Goal: Information Seeking & Learning: Learn about a topic

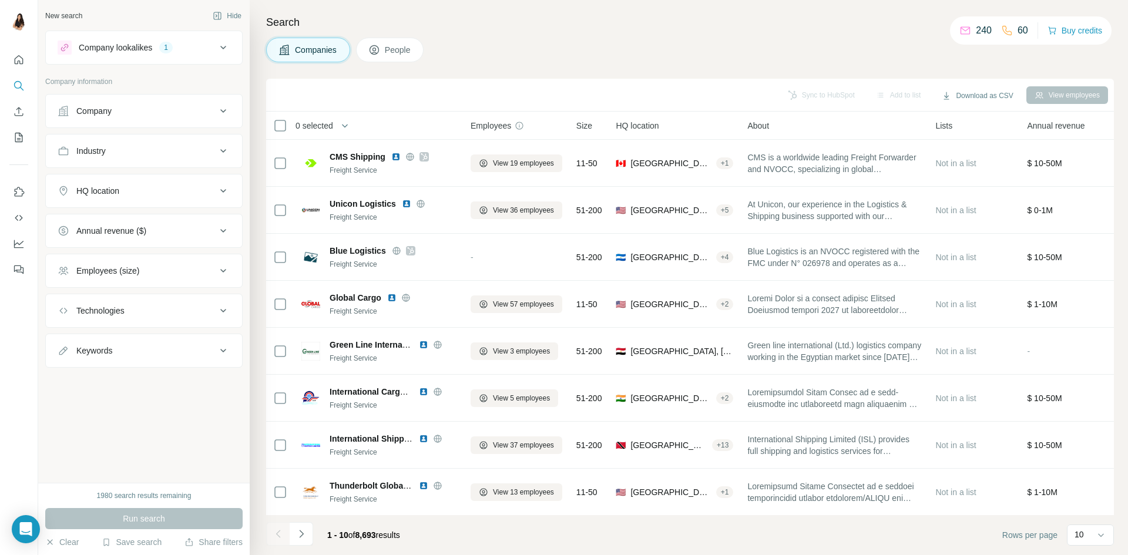
click at [123, 195] on div "HQ location" at bounding box center [137, 191] width 159 height 12
click at [112, 220] on input "text" at bounding box center [144, 220] width 173 height 21
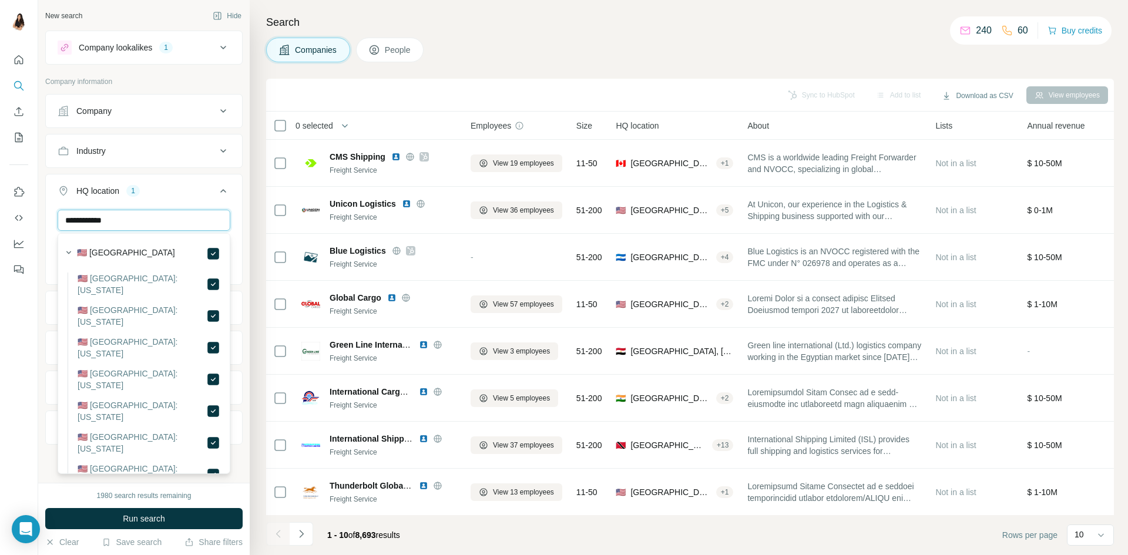
click at [187, 224] on input "**********" at bounding box center [144, 220] width 173 height 21
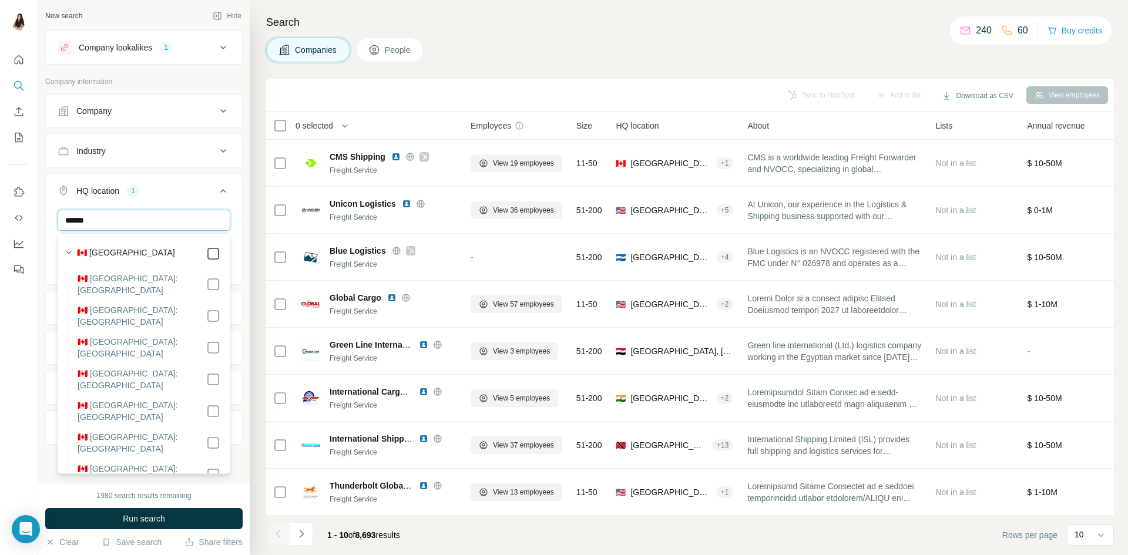
type input "******"
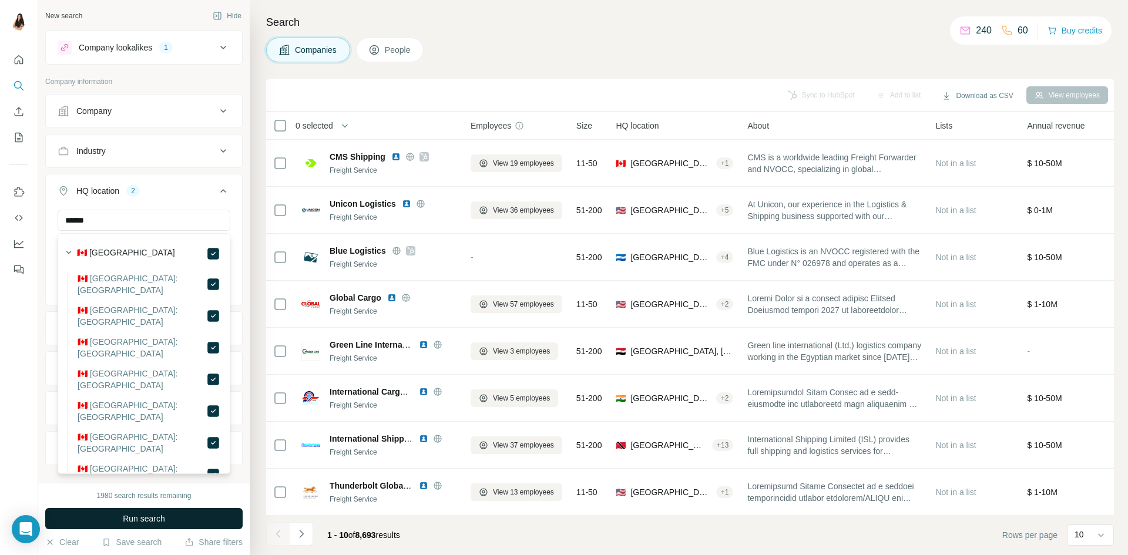
click at [152, 520] on span "Run search" at bounding box center [144, 519] width 42 height 12
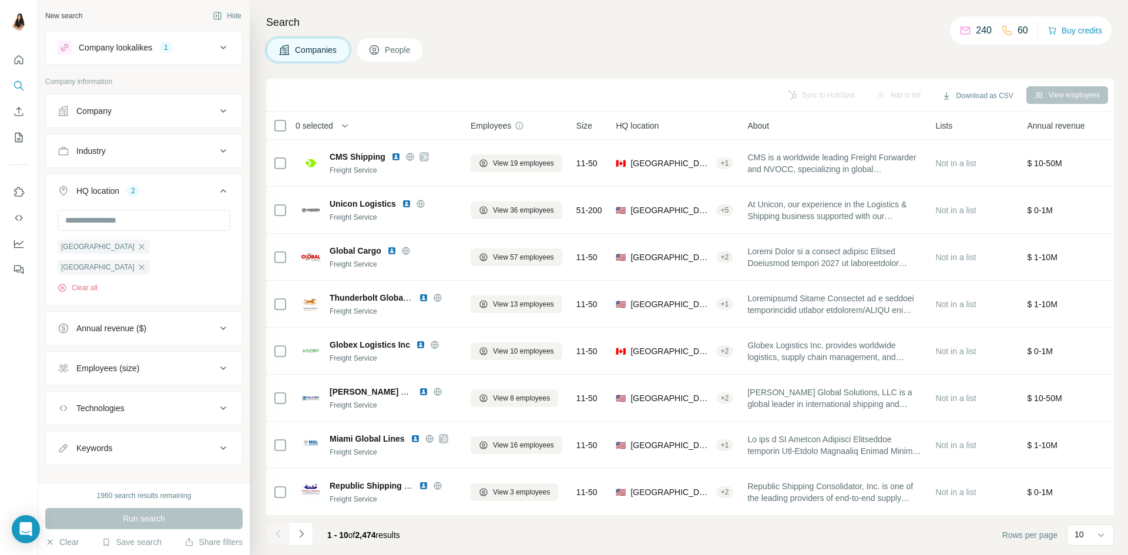
click at [211, 318] on button "Annual revenue ($)" at bounding box center [144, 328] width 196 height 28
click at [65, 369] on icon at bounding box center [65, 376] width 14 height 14
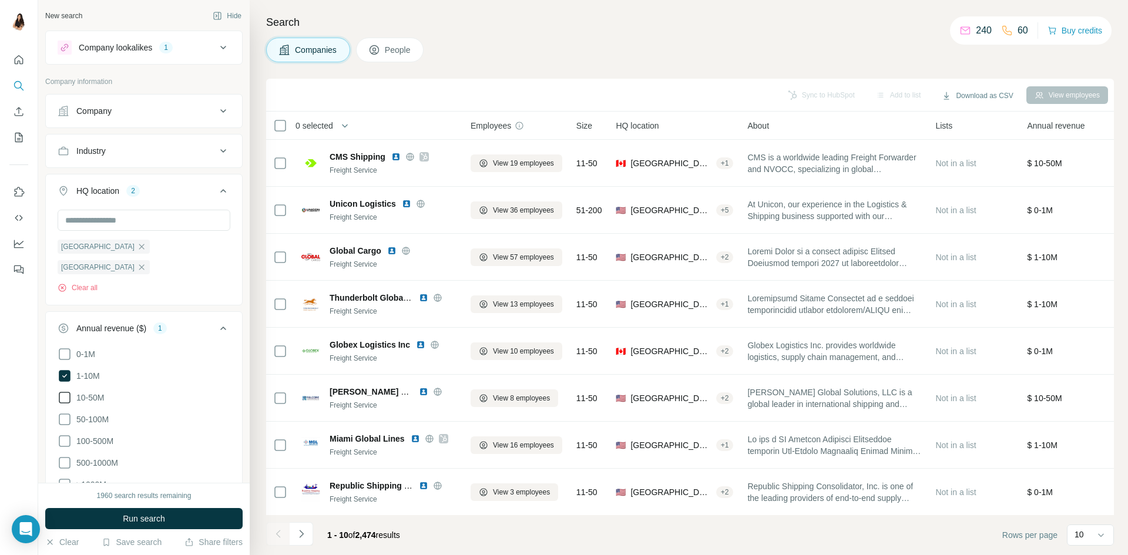
click at [63, 391] on icon at bounding box center [65, 398] width 14 height 14
click at [63, 412] on icon at bounding box center [65, 419] width 14 height 14
click at [59, 435] on icon at bounding box center [65, 441] width 12 height 12
click at [68, 456] on icon at bounding box center [65, 463] width 14 height 14
click at [66, 478] on icon at bounding box center [65, 485] width 14 height 14
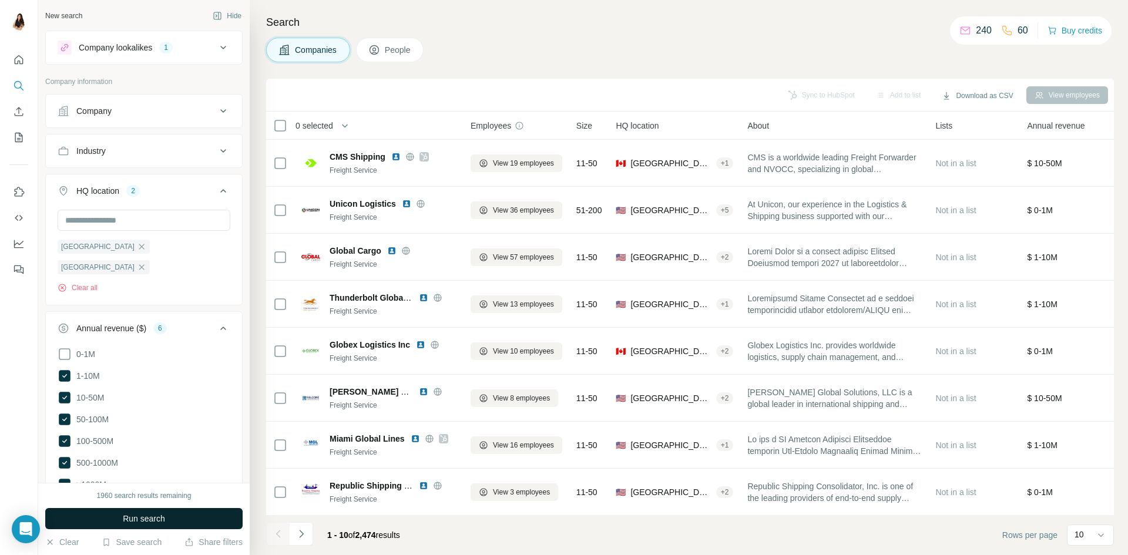
click at [129, 515] on span "Run search" at bounding box center [144, 519] width 42 height 12
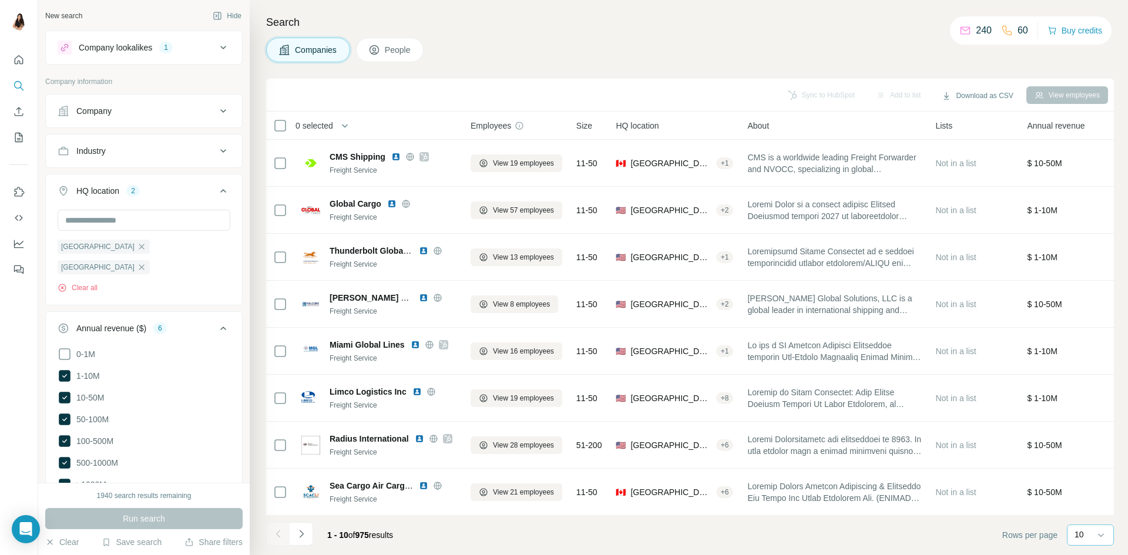
click at [1085, 530] on div "10" at bounding box center [1088, 535] width 29 height 12
click at [1093, 449] on div "60" at bounding box center [1090, 445] width 27 height 12
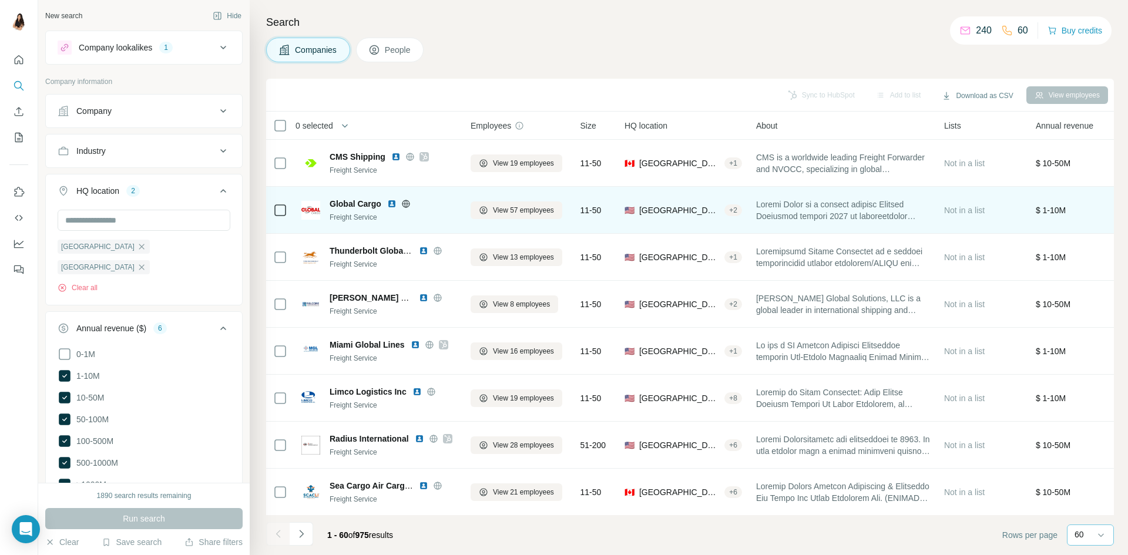
click at [390, 207] on img at bounding box center [391, 203] width 9 height 9
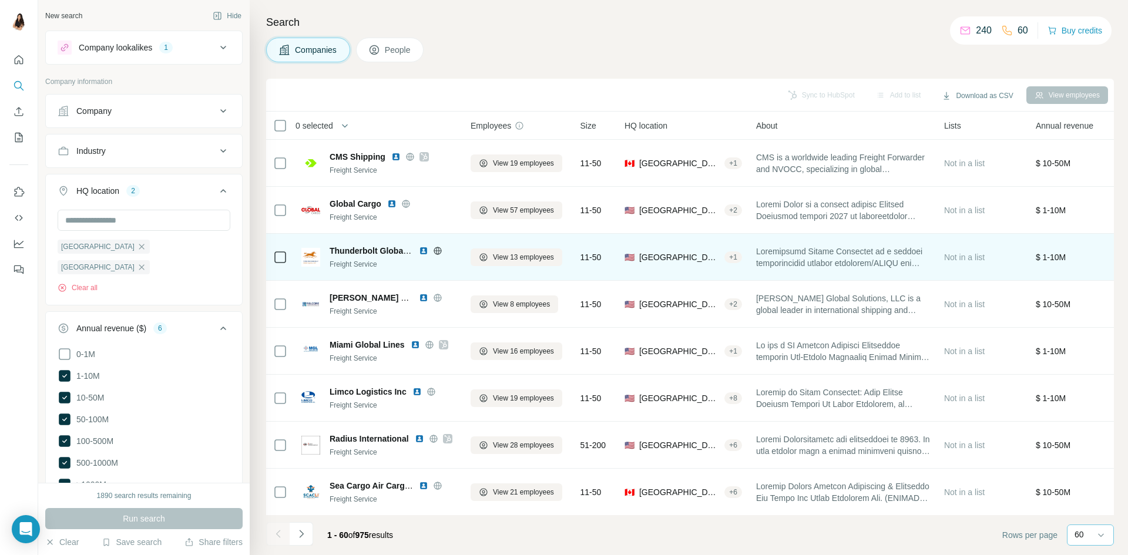
click at [424, 256] on div "Thunderbolt Global Logistics LLC" at bounding box center [393, 251] width 127 height 12
click at [423, 252] on img at bounding box center [423, 250] width 9 height 9
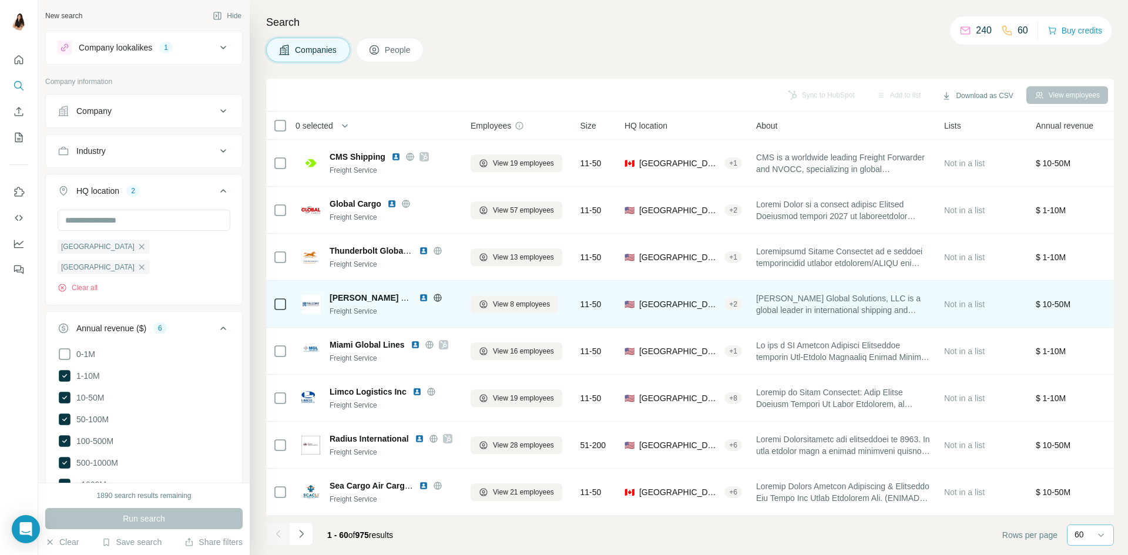
click at [422, 297] on img at bounding box center [423, 297] width 9 height 9
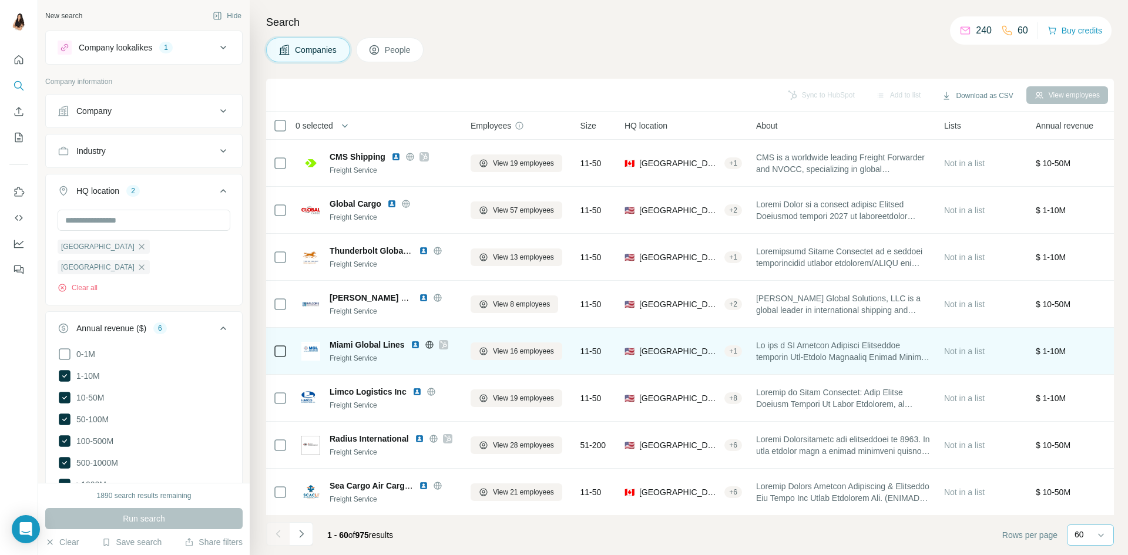
click at [412, 345] on img at bounding box center [415, 344] width 9 height 9
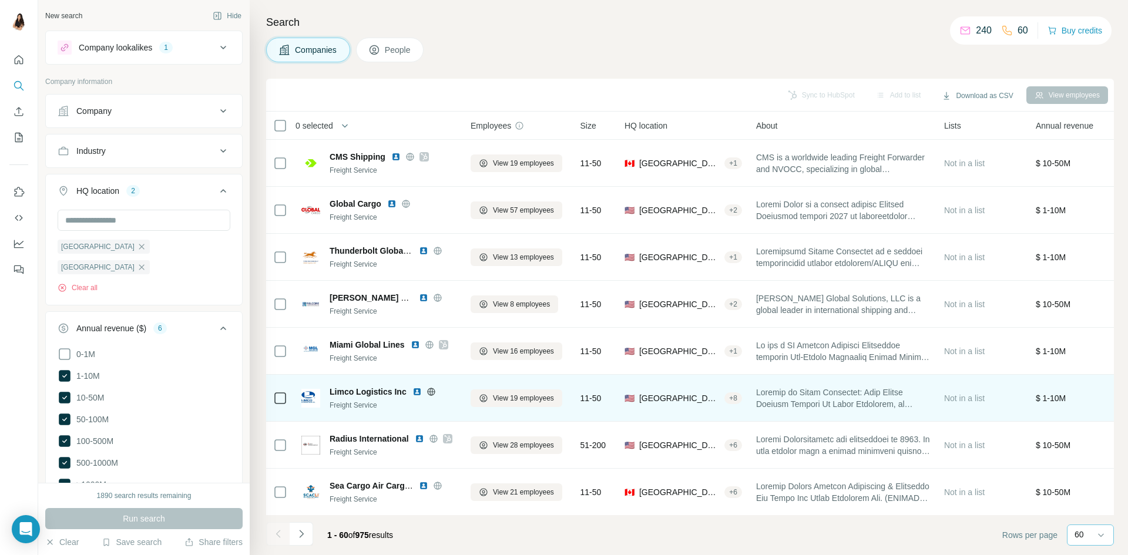
click at [416, 392] on img at bounding box center [416, 391] width 9 height 9
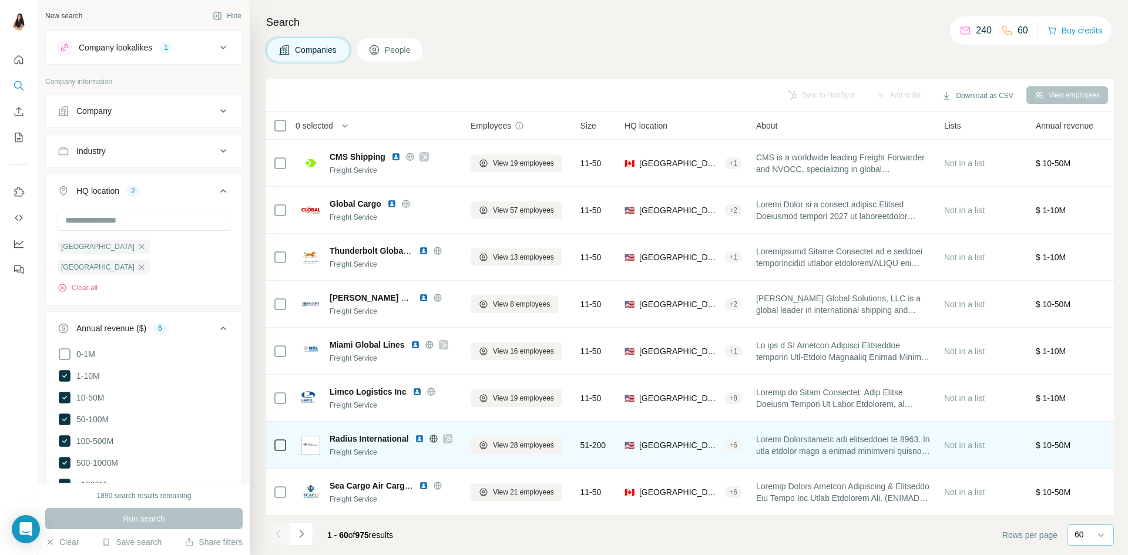
click at [448, 441] on icon at bounding box center [447, 438] width 6 height 7
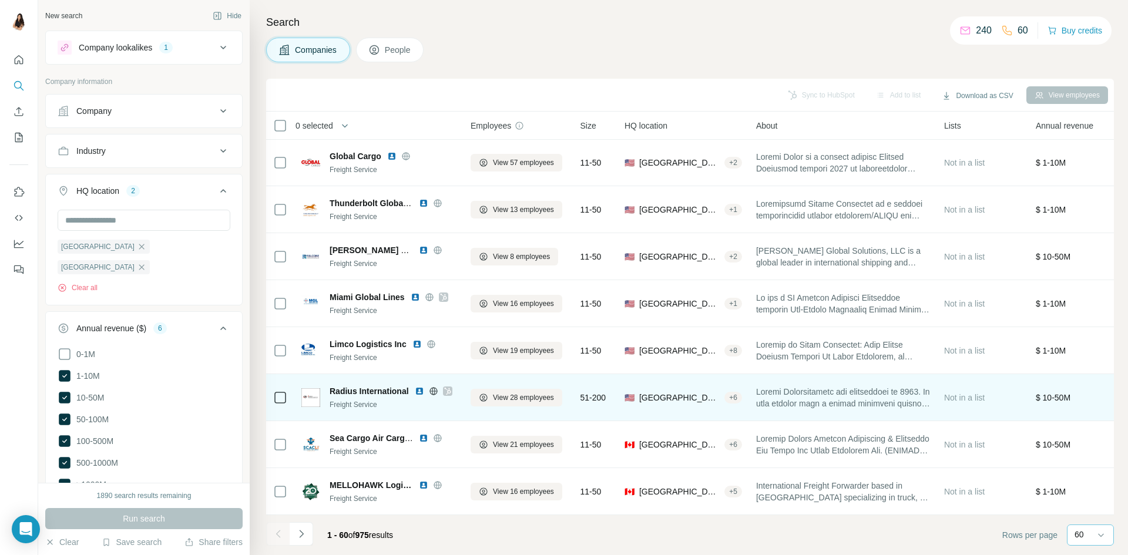
scroll to position [59, 0]
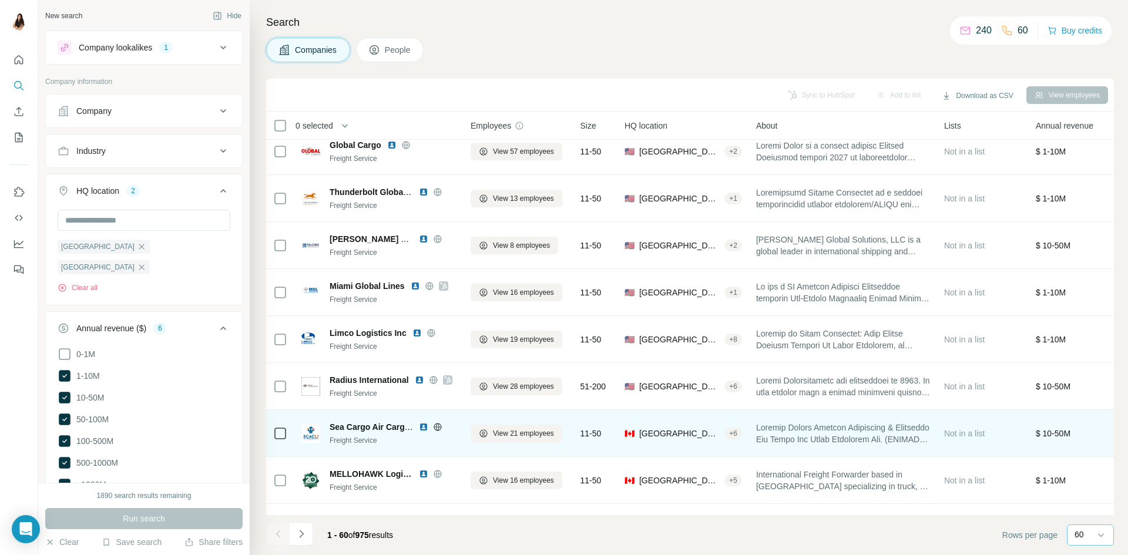
click at [423, 426] on img at bounding box center [423, 426] width 9 height 9
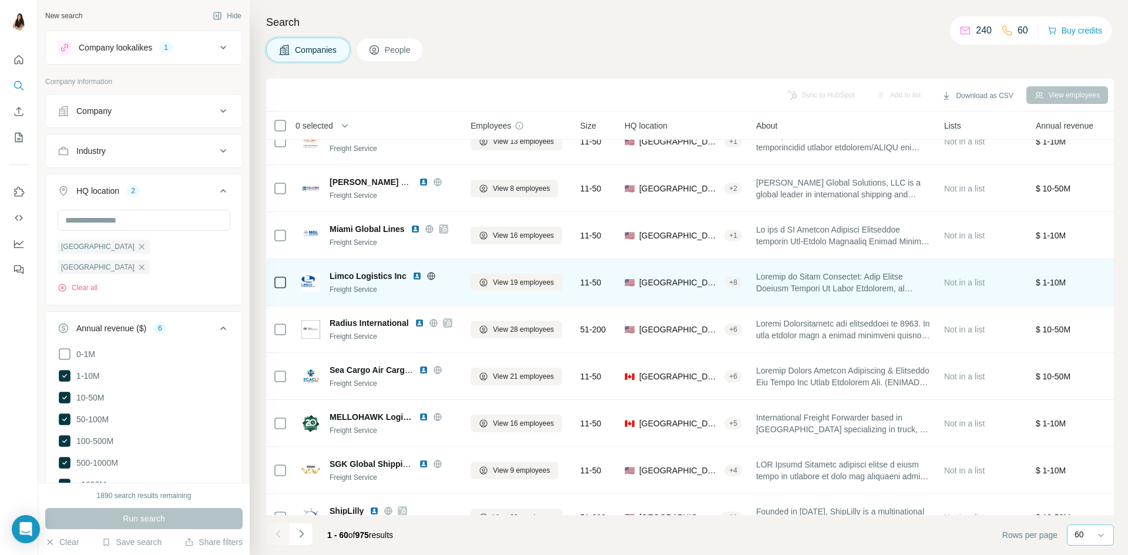
scroll to position [117, 0]
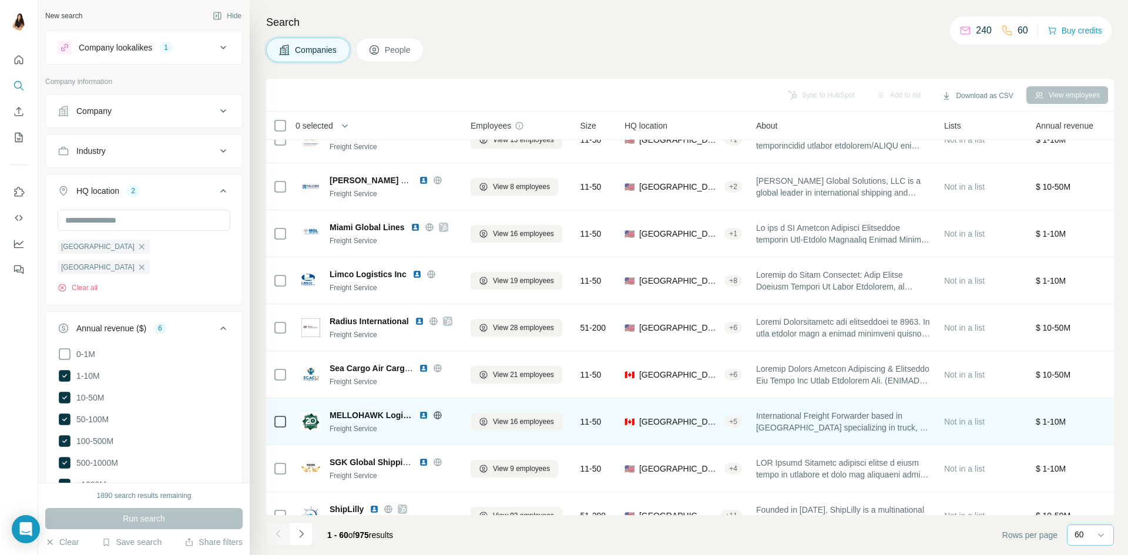
click at [423, 415] on img at bounding box center [423, 415] width 9 height 9
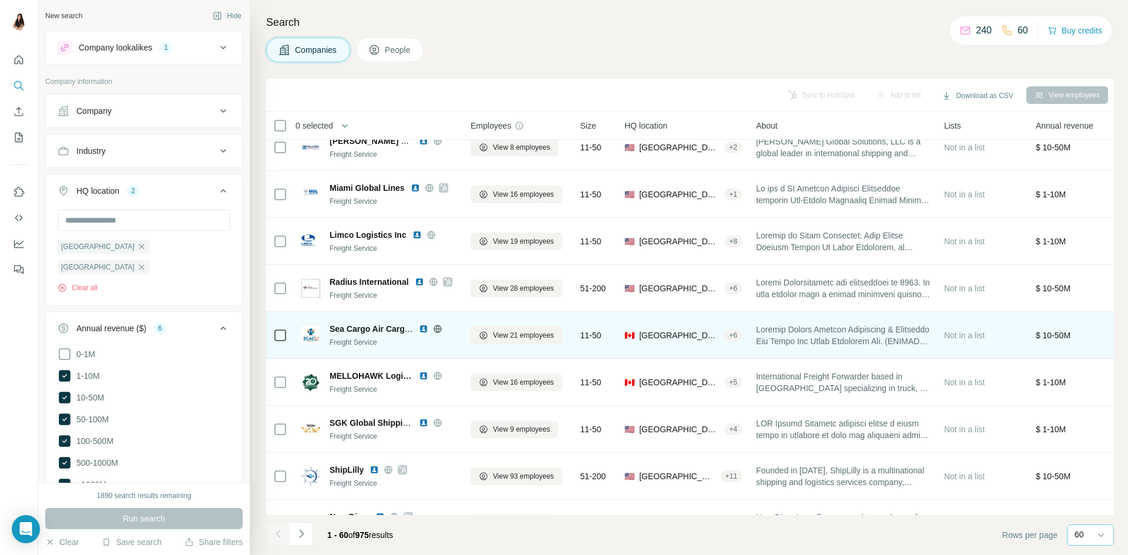
scroll to position [176, 0]
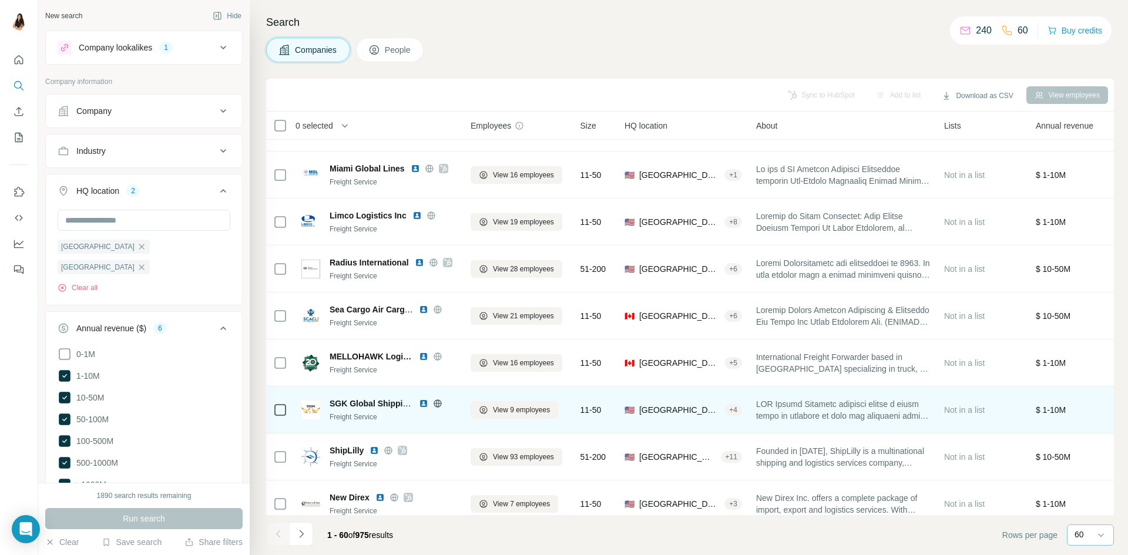
click at [421, 404] on img at bounding box center [423, 403] width 9 height 9
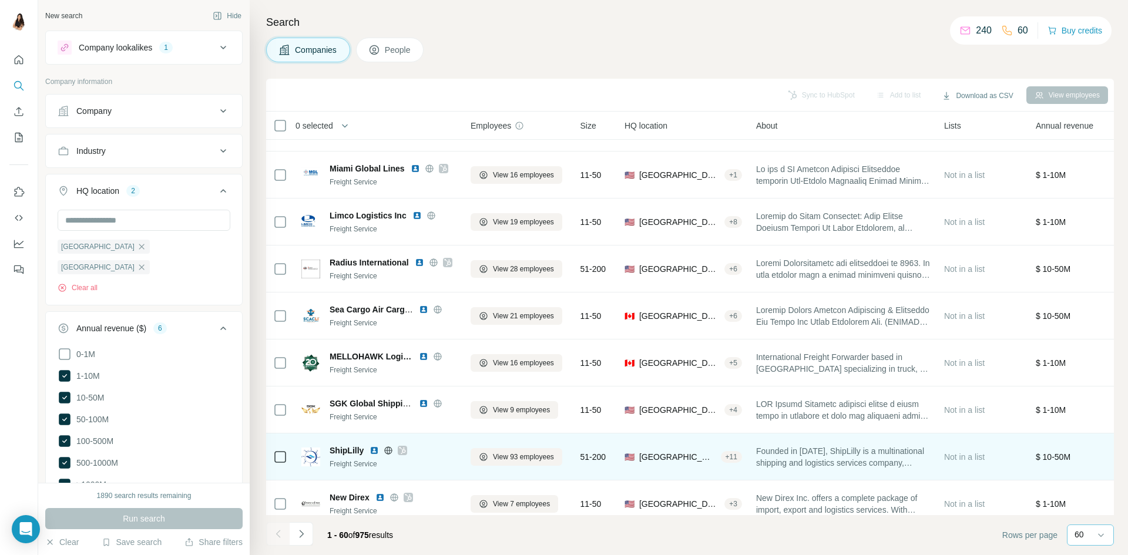
click at [393, 456] on div "ShipLilly Freight Service" at bounding box center [393, 457] width 127 height 25
click at [398, 454] on div at bounding box center [402, 450] width 9 height 9
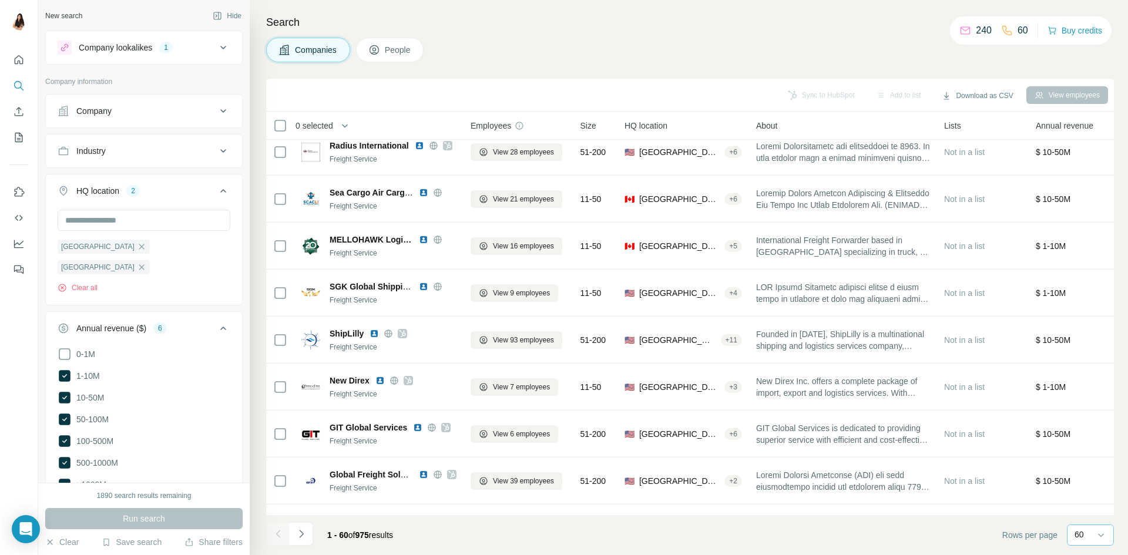
scroll to position [294, 0]
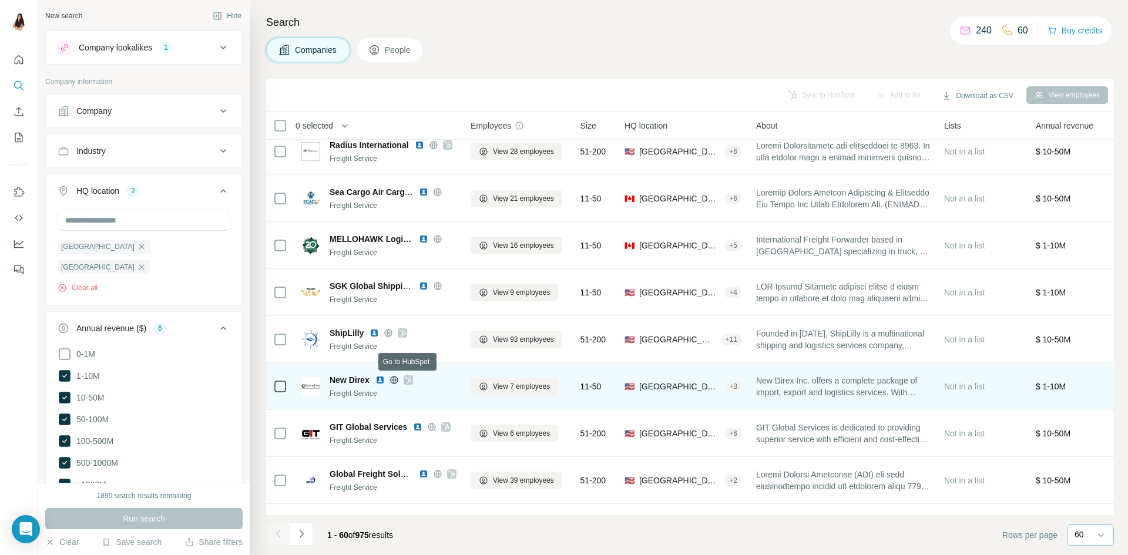
click at [406, 383] on icon at bounding box center [408, 379] width 7 height 9
click at [380, 378] on img at bounding box center [379, 379] width 9 height 9
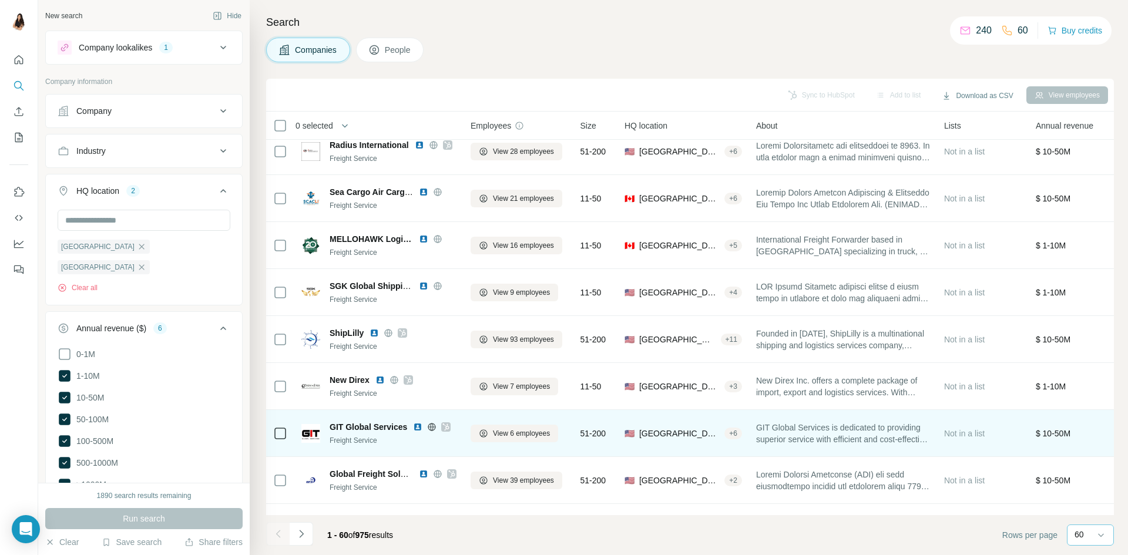
click at [447, 426] on icon at bounding box center [446, 426] width 6 height 7
click at [419, 426] on img at bounding box center [417, 426] width 9 height 9
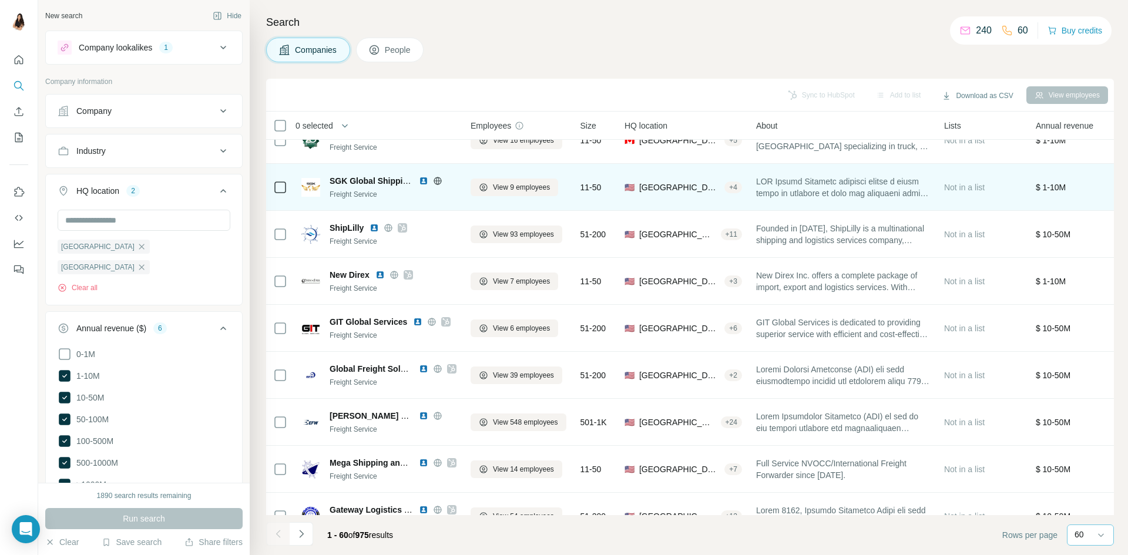
scroll to position [411, 0]
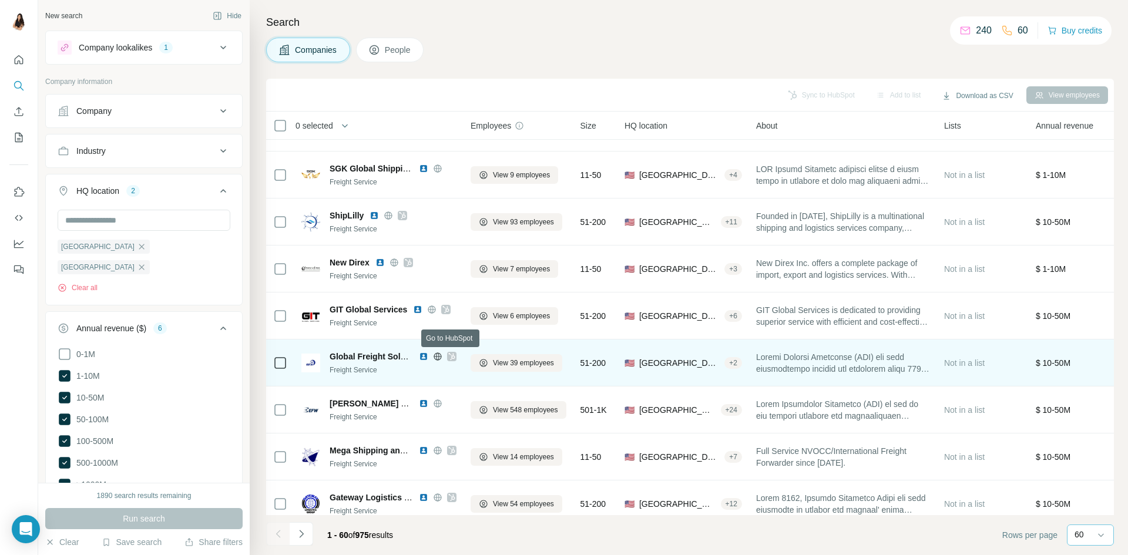
click at [453, 355] on icon at bounding box center [451, 356] width 6 height 7
click at [422, 356] on img at bounding box center [423, 356] width 9 height 9
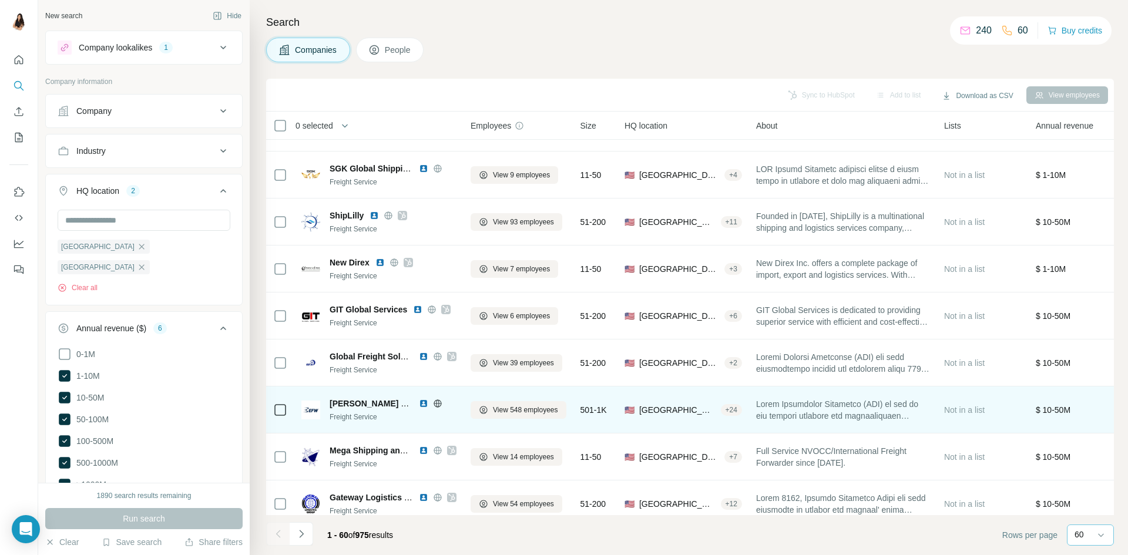
click at [428, 406] on img at bounding box center [423, 403] width 9 height 9
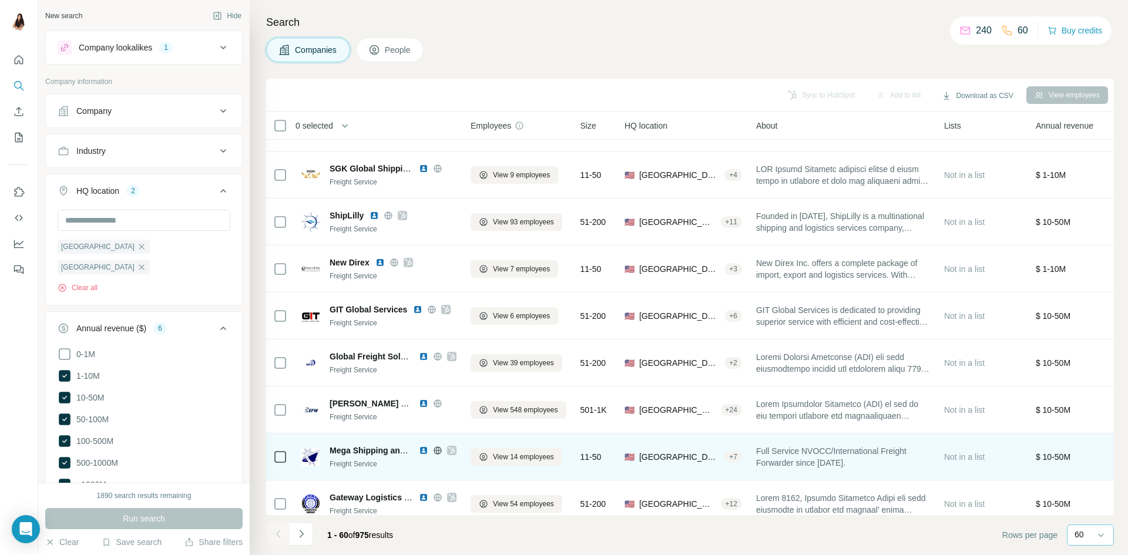
click at [449, 452] on icon at bounding box center [451, 450] width 7 height 9
click at [423, 450] on img at bounding box center [423, 450] width 9 height 9
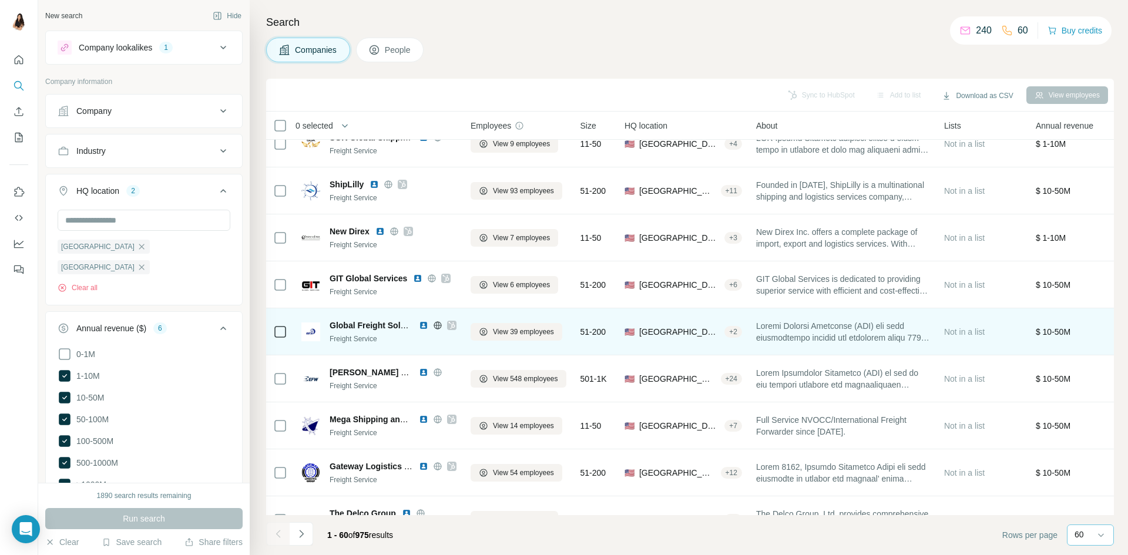
scroll to position [470, 0]
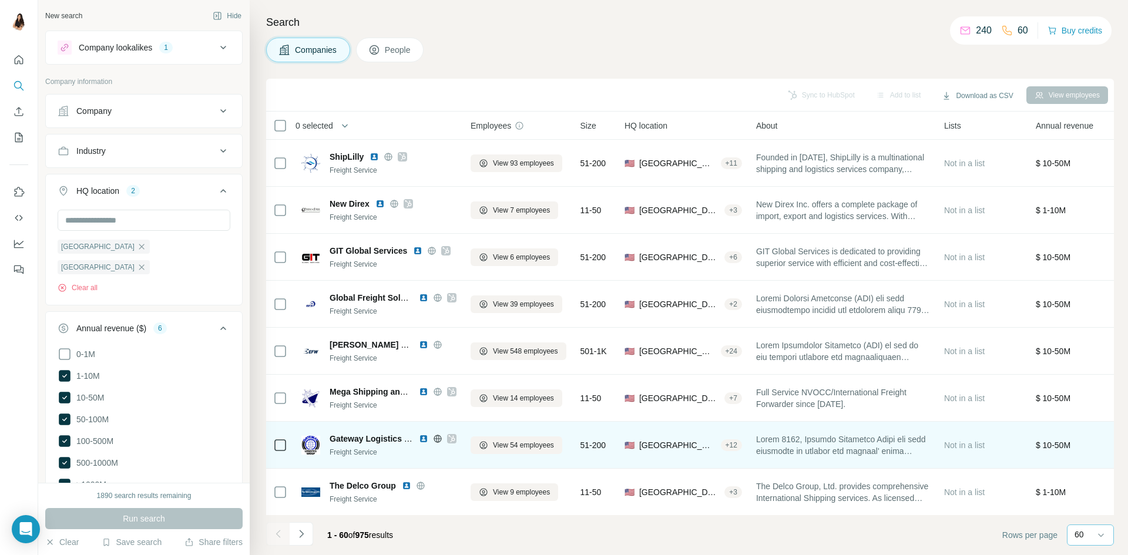
click at [452, 439] on icon at bounding box center [451, 438] width 6 height 7
click at [423, 441] on img at bounding box center [423, 438] width 9 height 9
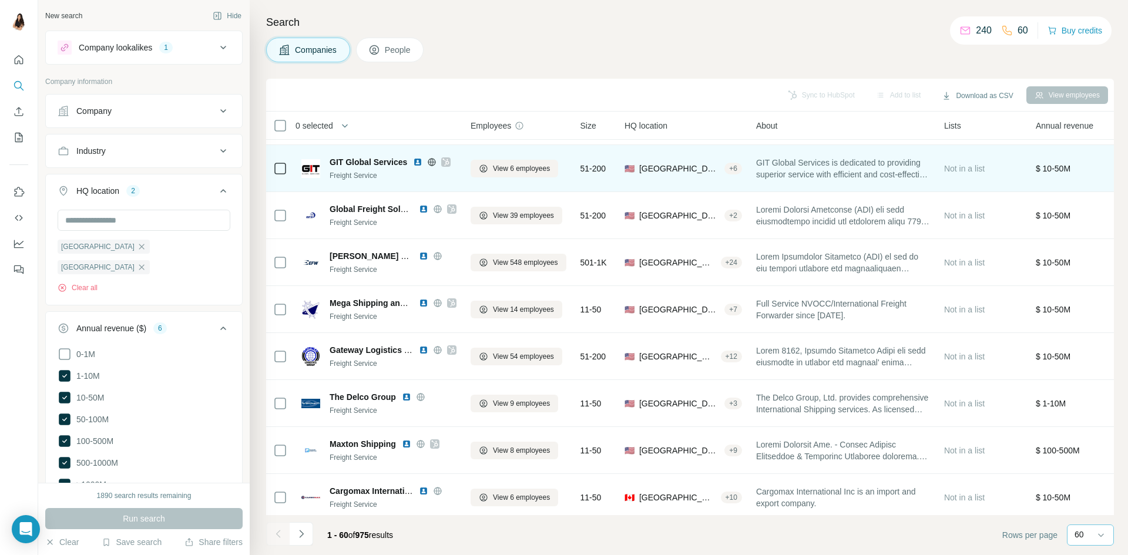
scroll to position [587, 0]
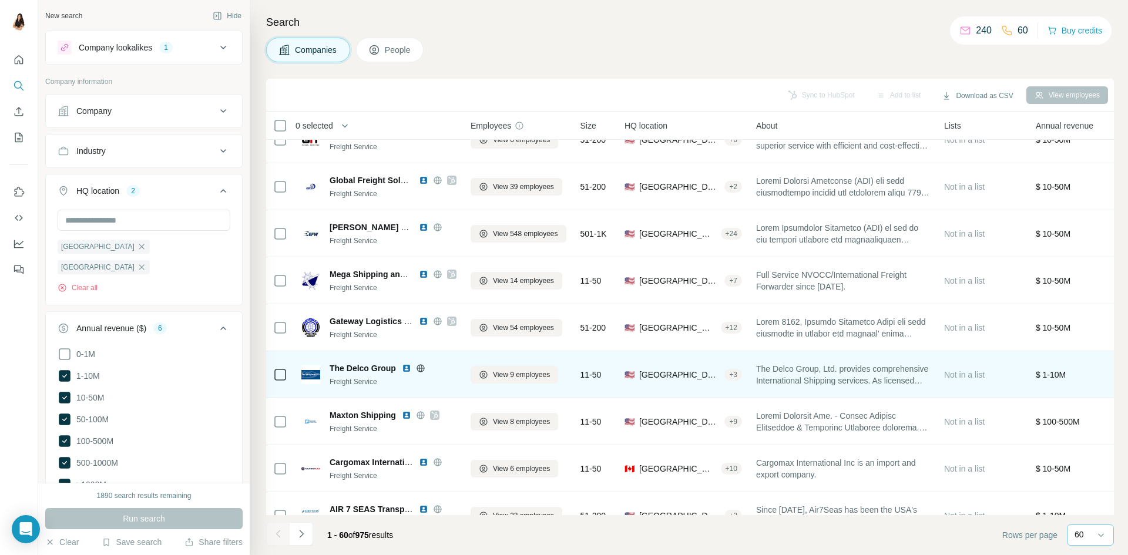
click at [408, 366] on img at bounding box center [406, 368] width 9 height 9
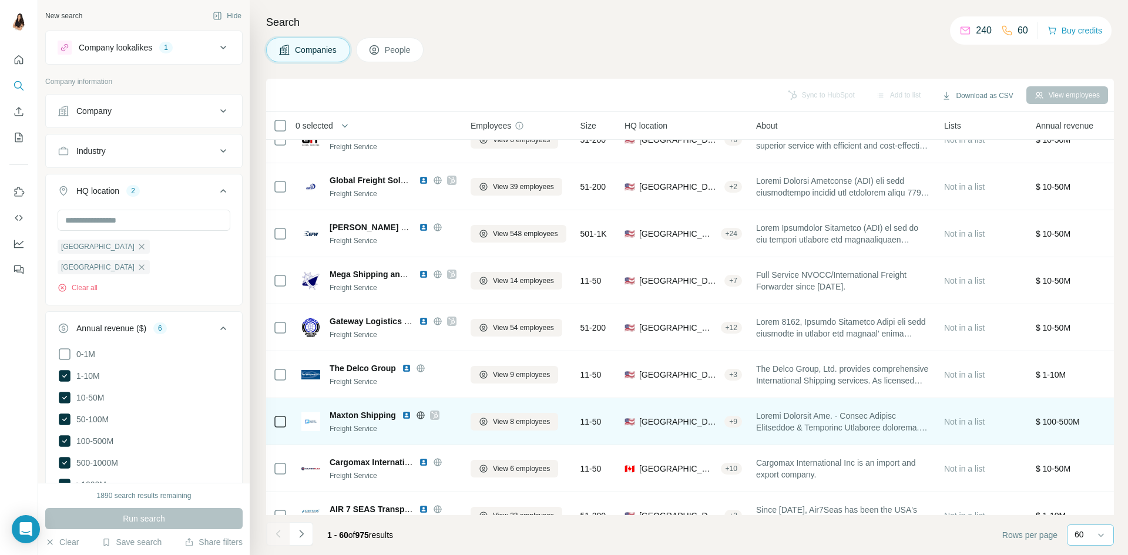
click at [434, 415] on icon at bounding box center [434, 415] width 7 height 9
click at [401, 412] on div "Maxton Shipping" at bounding box center [393, 415] width 127 height 12
click at [404, 416] on img at bounding box center [406, 415] width 9 height 9
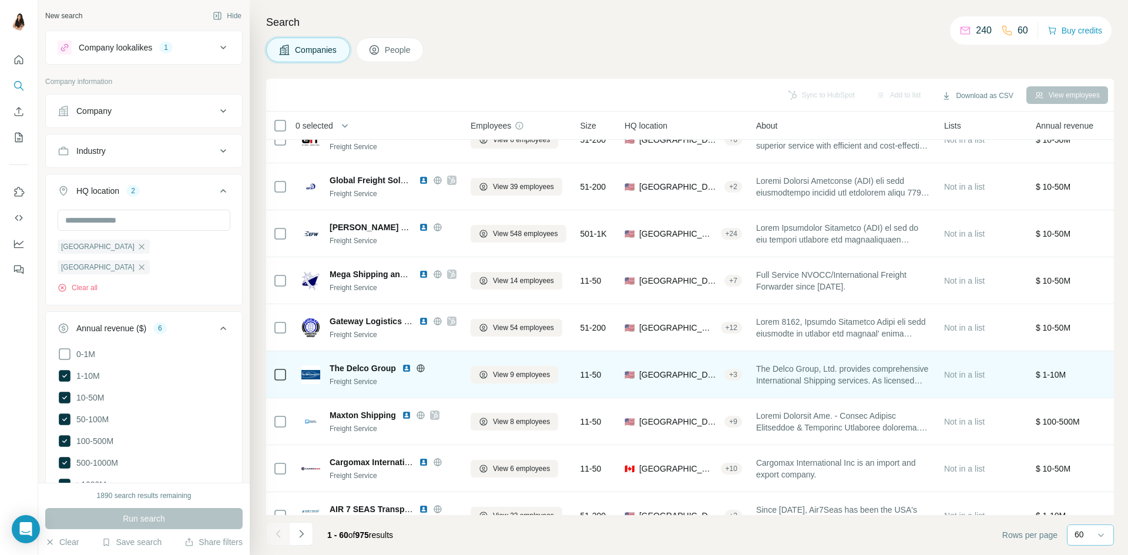
scroll to position [646, 0]
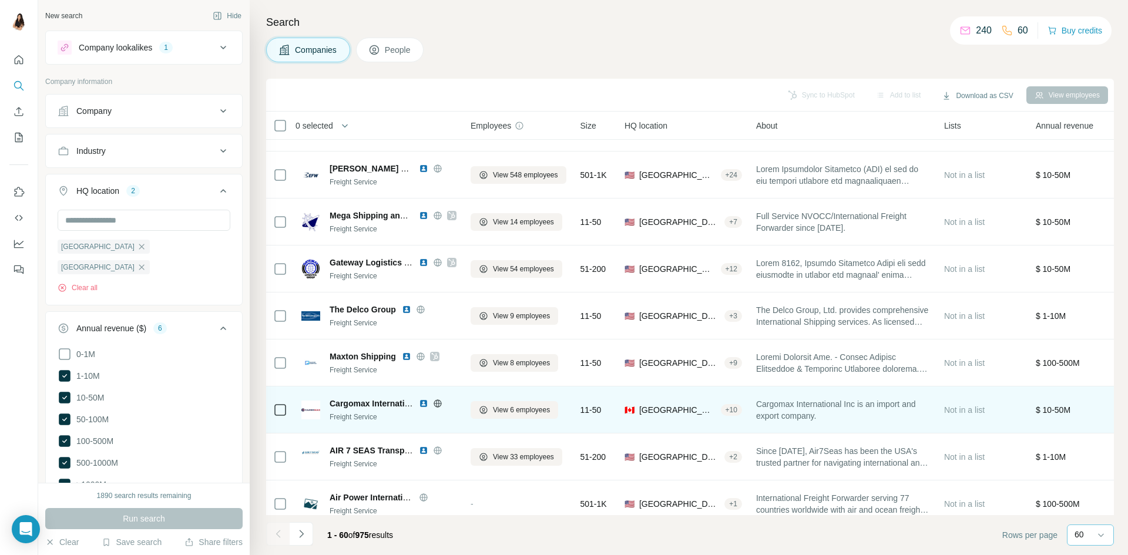
click at [425, 405] on img at bounding box center [423, 403] width 9 height 9
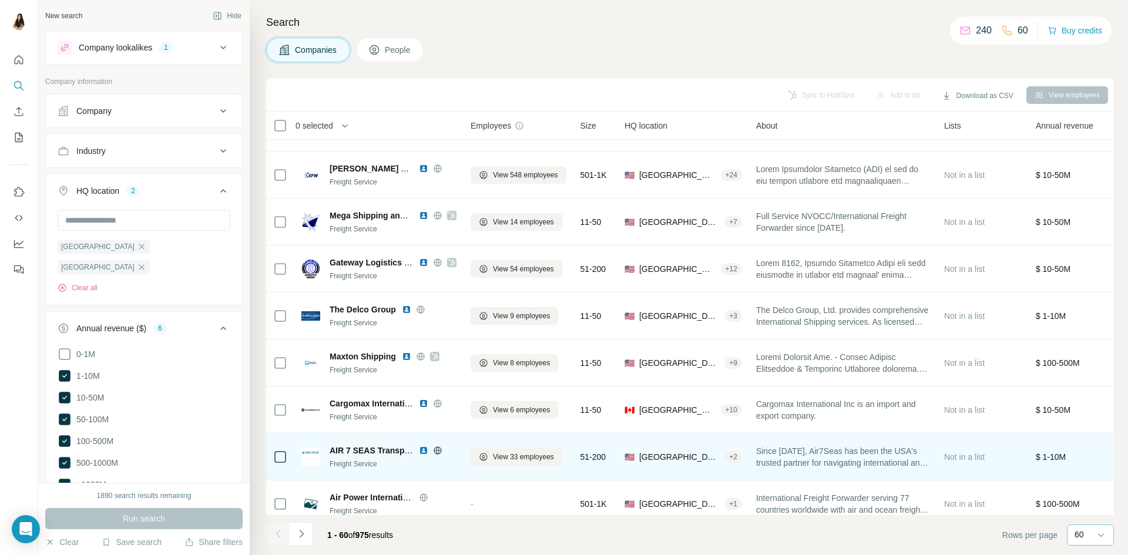
click at [425, 447] on img at bounding box center [423, 450] width 9 height 9
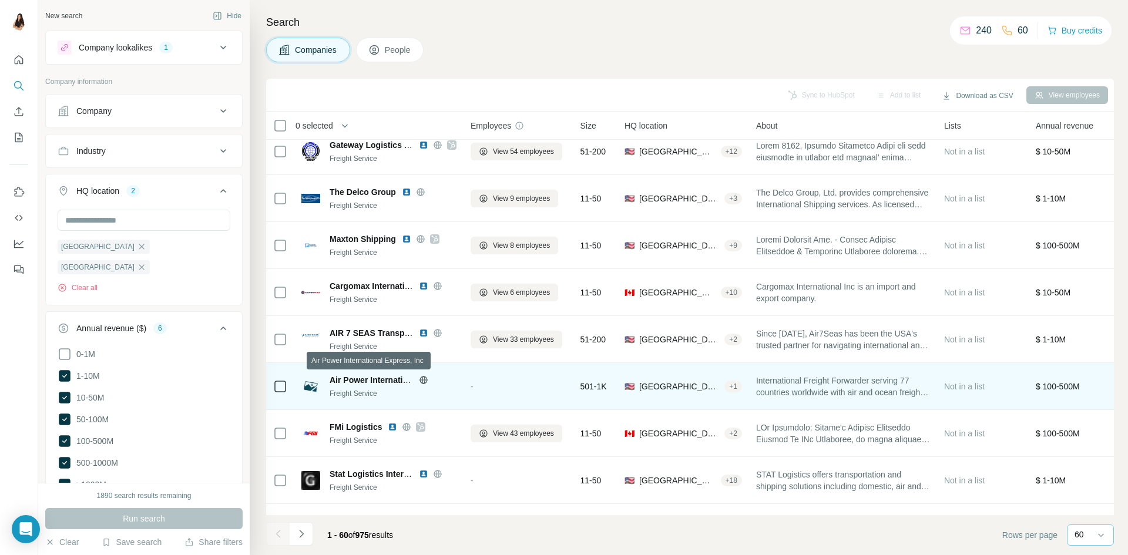
scroll to position [822, 0]
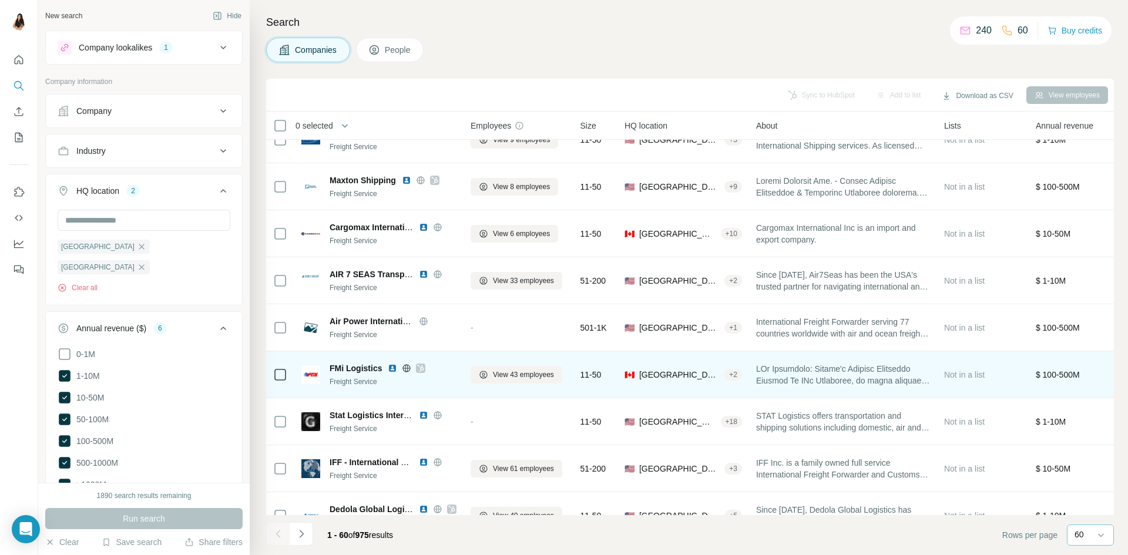
click at [396, 366] on img at bounding box center [392, 368] width 9 height 9
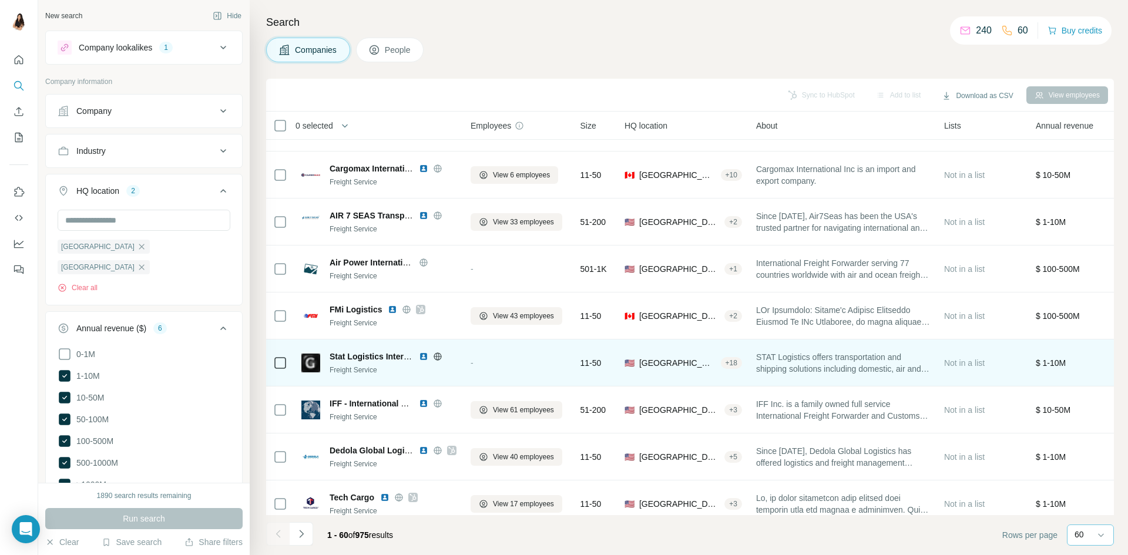
click at [423, 356] on img at bounding box center [423, 356] width 9 height 9
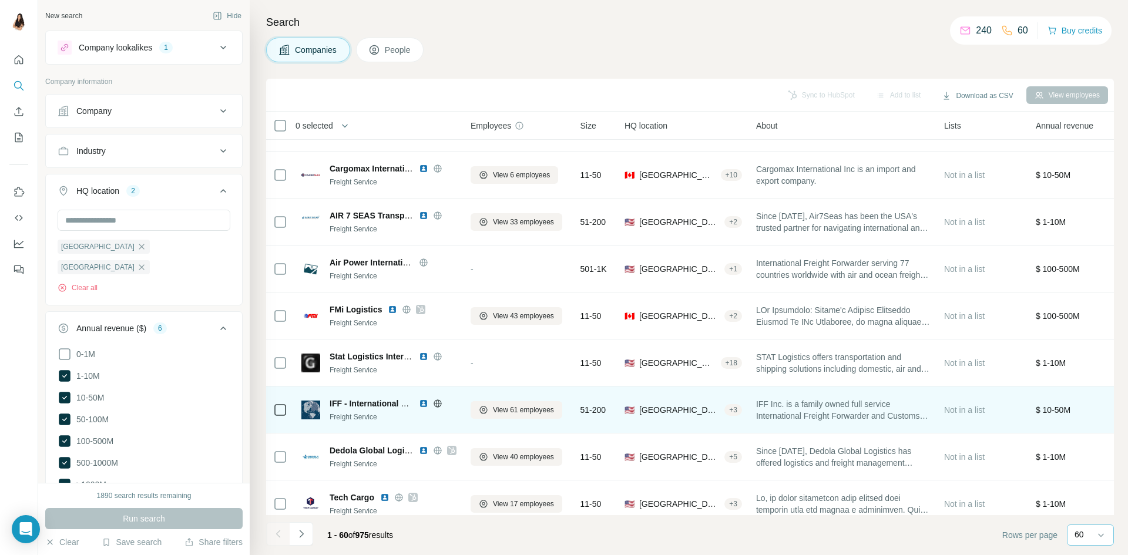
click at [425, 400] on img at bounding box center [423, 403] width 9 height 9
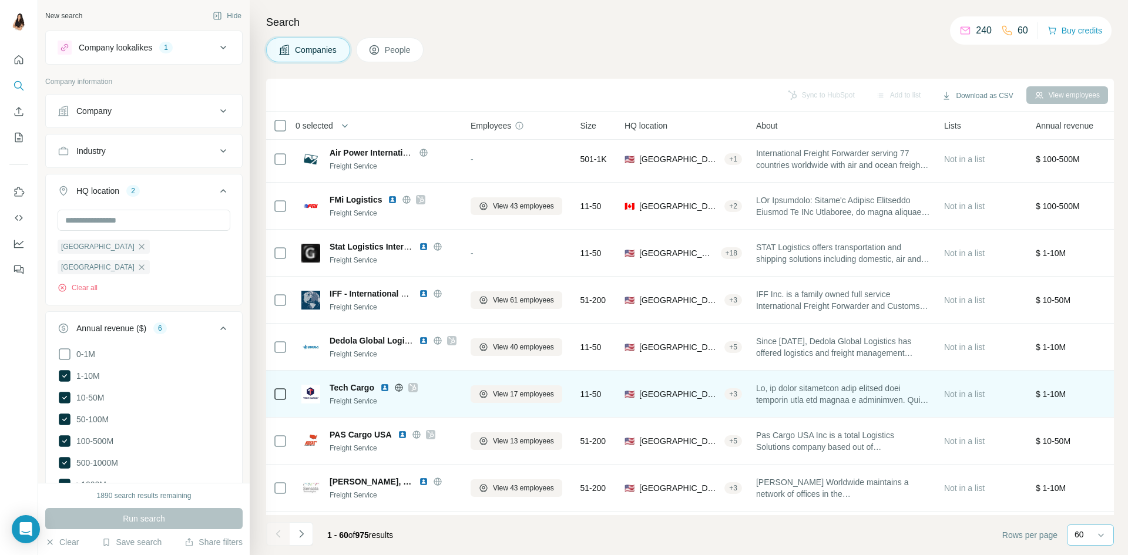
scroll to position [999, 0]
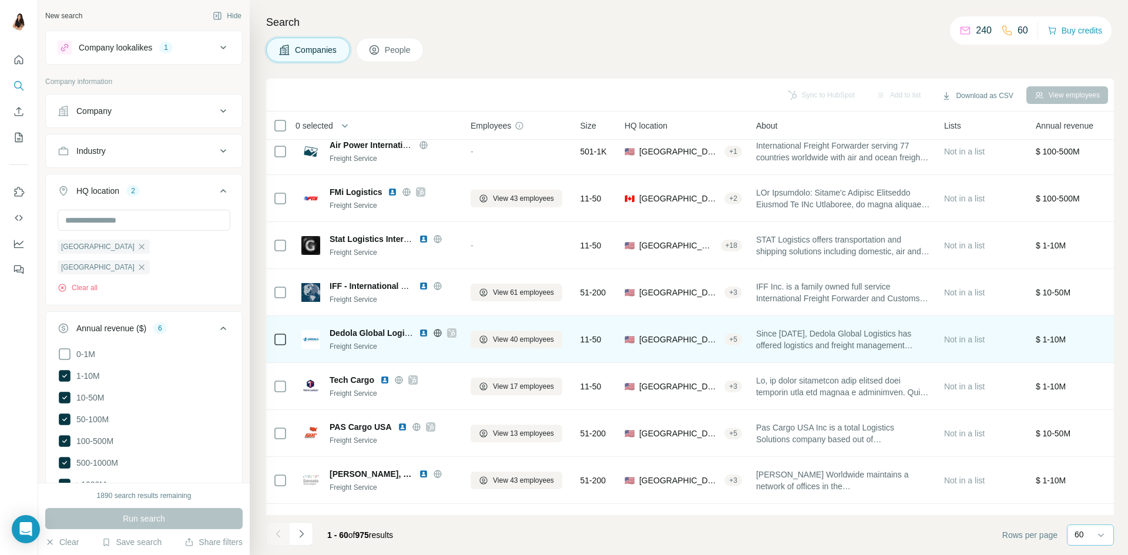
click at [449, 332] on icon at bounding box center [451, 332] width 7 height 9
click at [419, 336] on img at bounding box center [423, 332] width 9 height 9
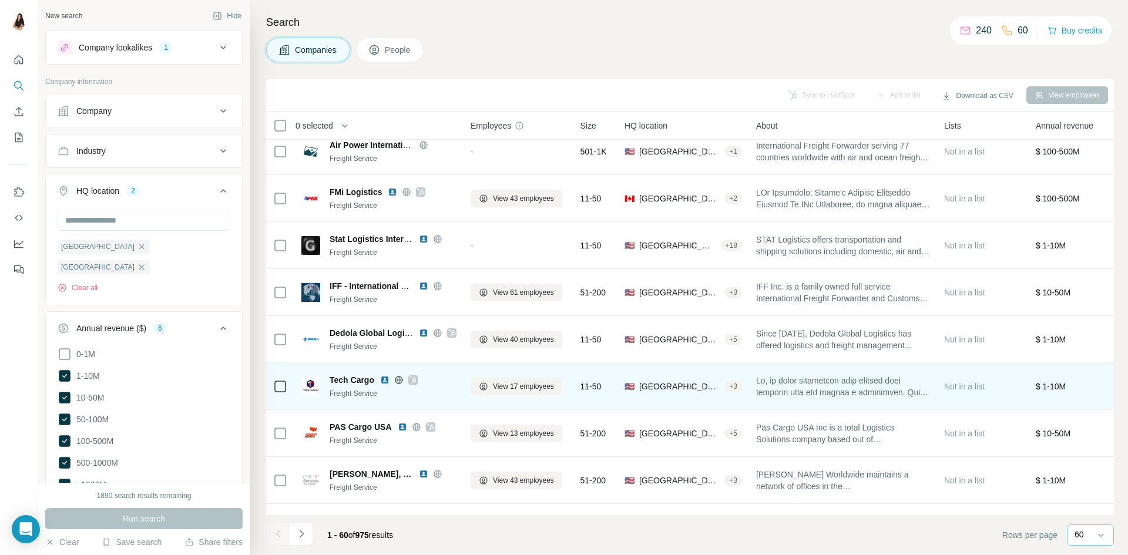
click at [415, 375] on icon at bounding box center [412, 379] width 7 height 9
click at [388, 377] on img at bounding box center [384, 379] width 9 height 9
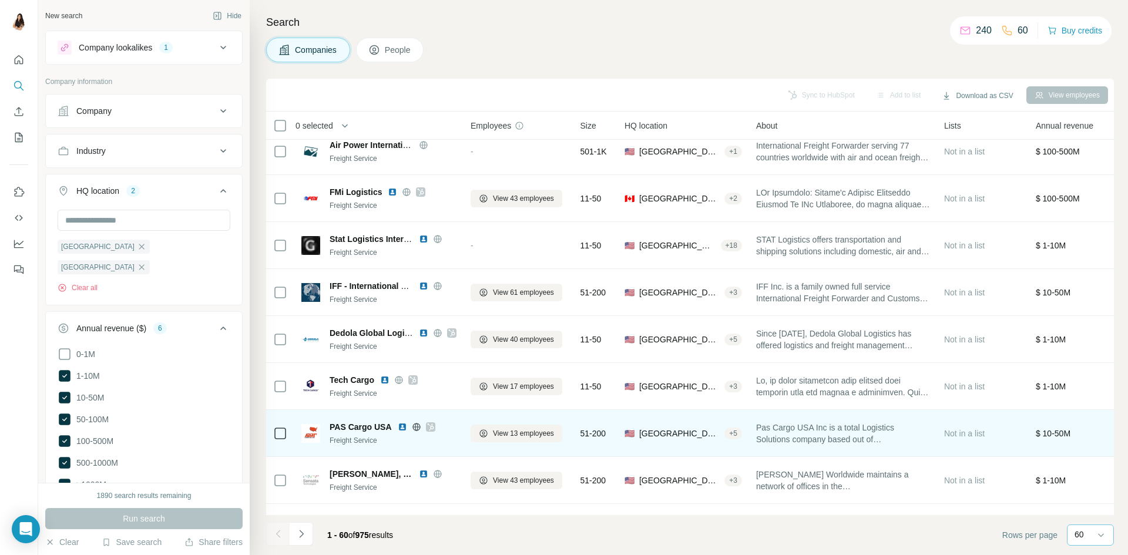
click at [426, 428] on div at bounding box center [430, 426] width 9 height 9
click at [403, 429] on img at bounding box center [402, 426] width 9 height 9
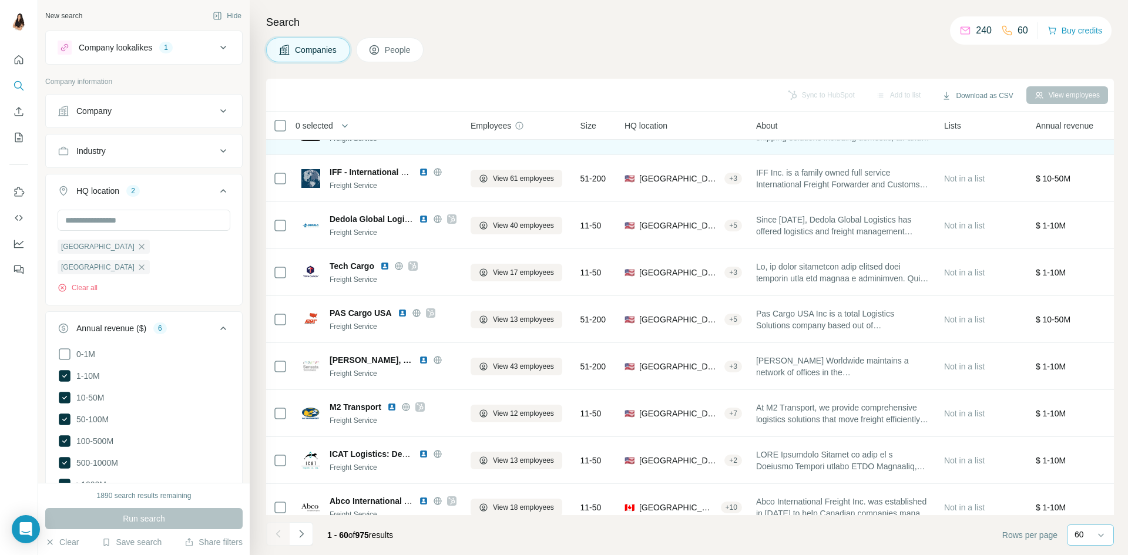
scroll to position [1116, 0]
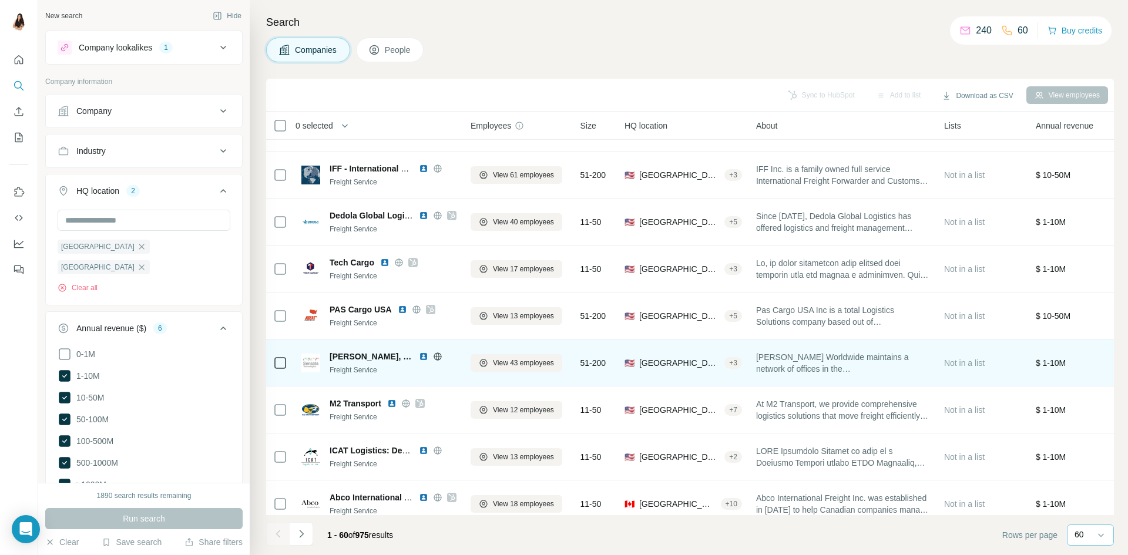
click at [419, 358] on img at bounding box center [423, 356] width 9 height 9
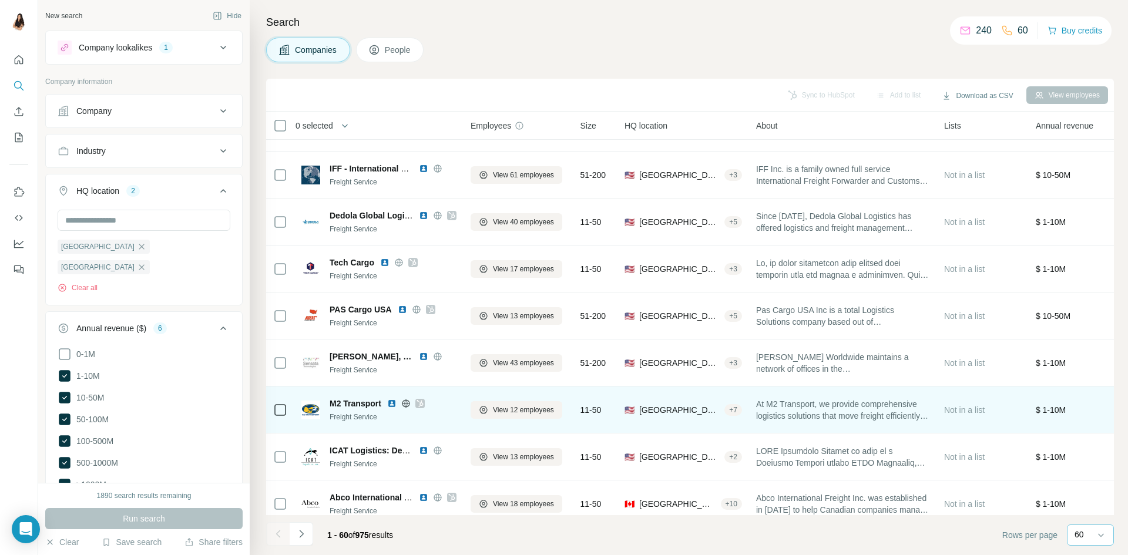
click at [429, 396] on div "M2 Transport Freight Service" at bounding box center [378, 410] width 155 height 32
click at [423, 399] on icon at bounding box center [419, 403] width 7 height 9
click at [395, 405] on img at bounding box center [391, 403] width 9 height 9
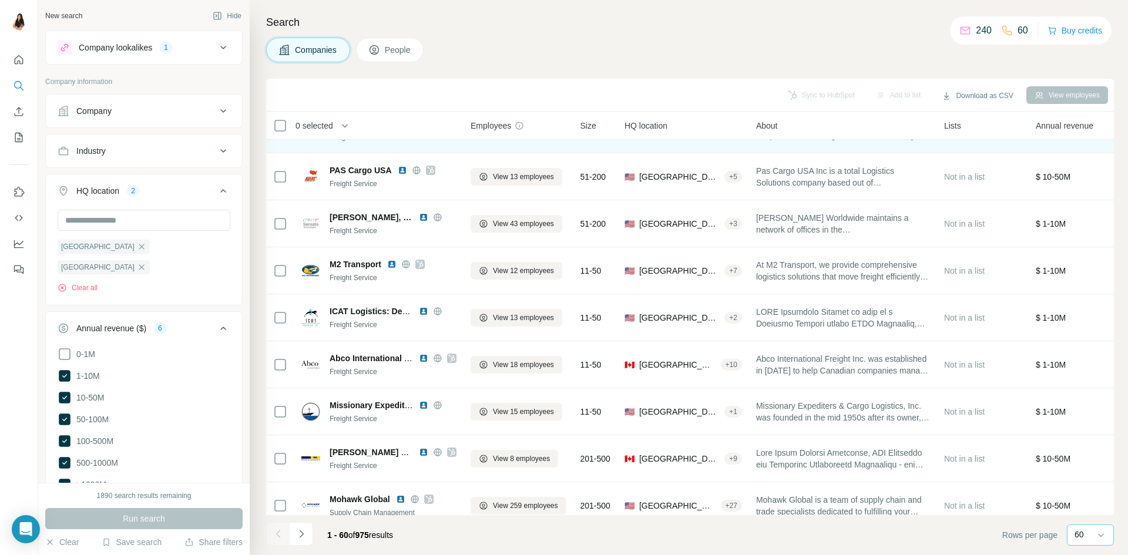
scroll to position [1292, 0]
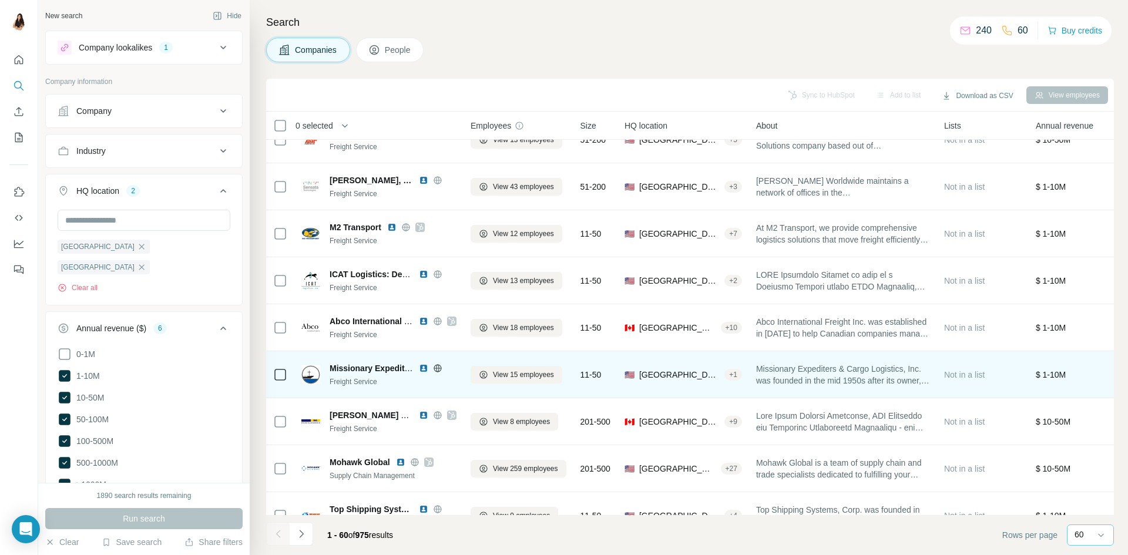
click at [427, 366] on img at bounding box center [423, 368] width 9 height 9
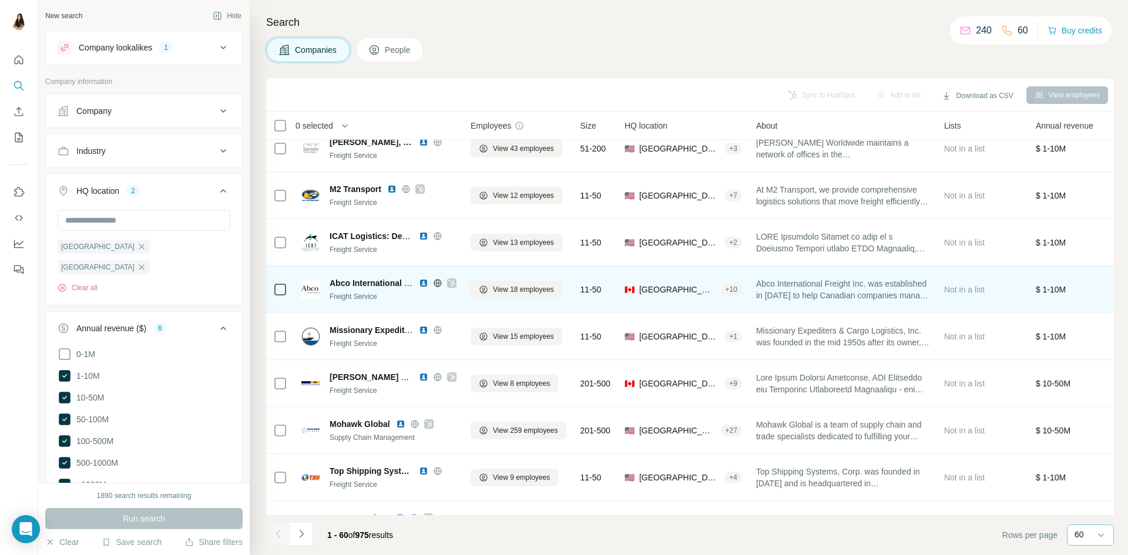
scroll to position [1351, 0]
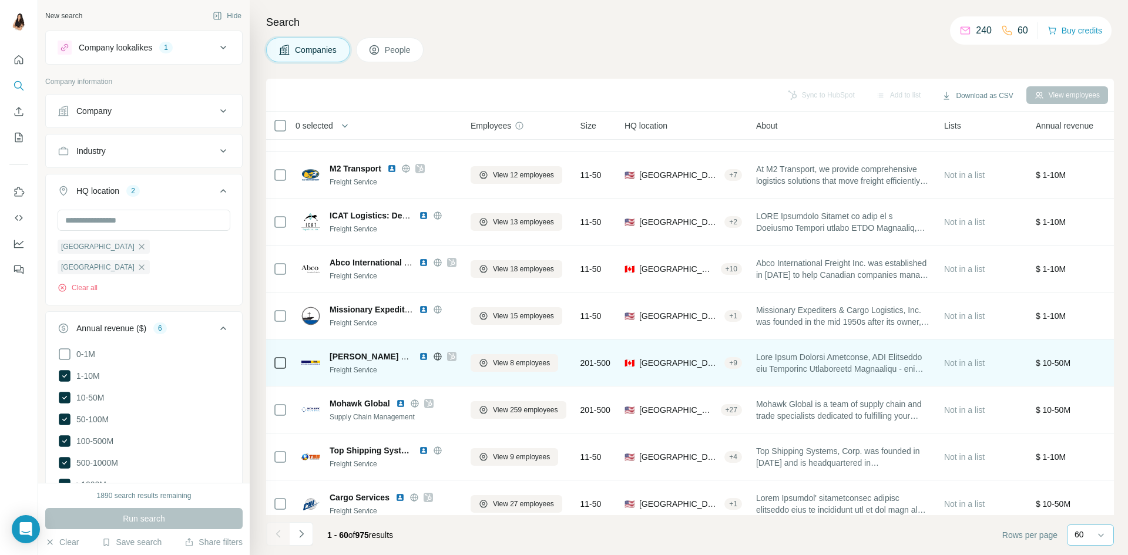
click at [455, 358] on div at bounding box center [451, 356] width 9 height 9
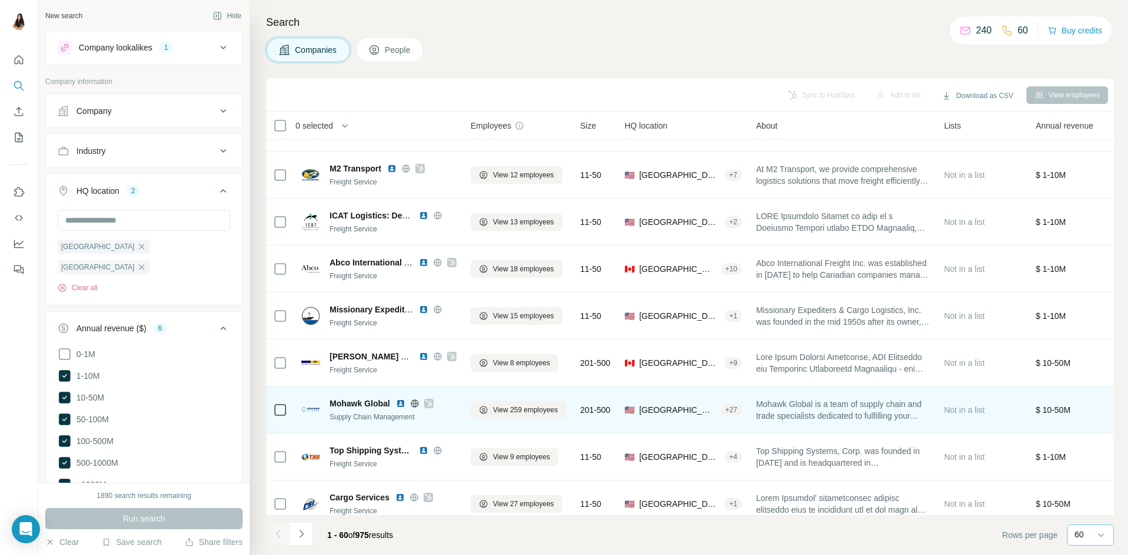
click at [403, 404] on img at bounding box center [400, 403] width 9 height 9
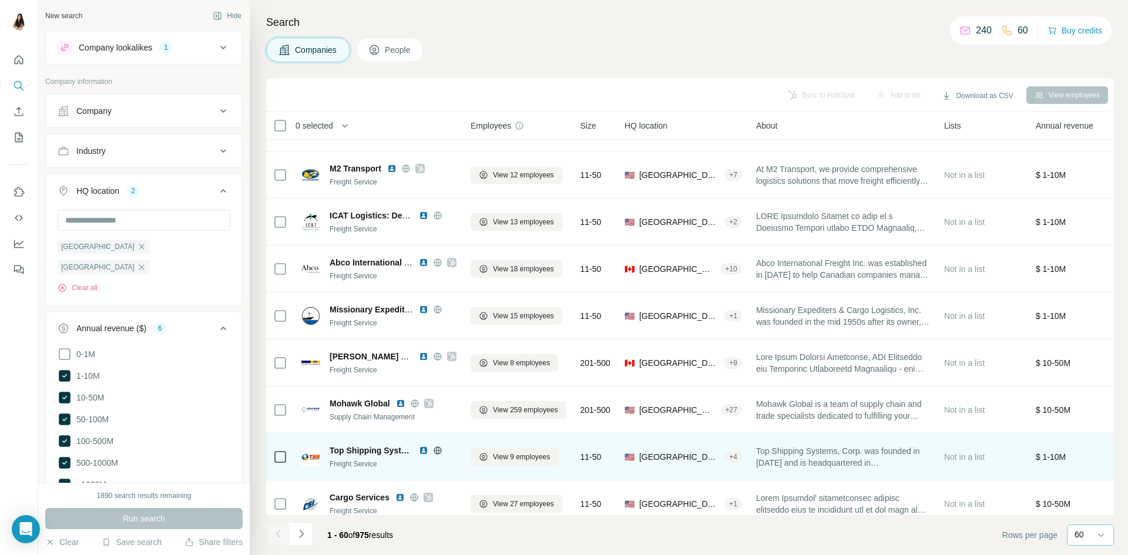
click at [421, 449] on img at bounding box center [423, 450] width 9 height 9
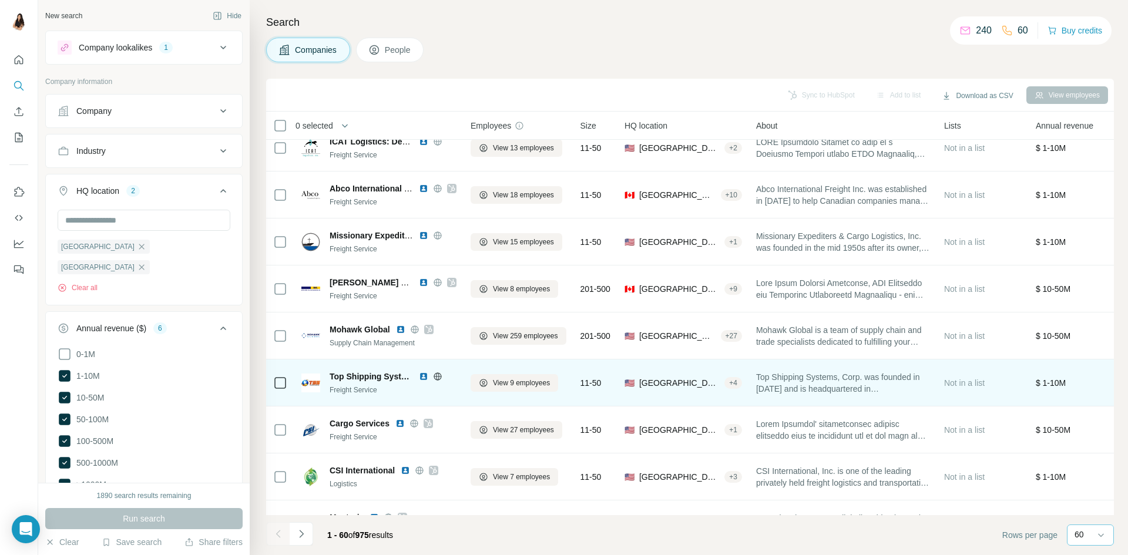
scroll to position [1468, 0]
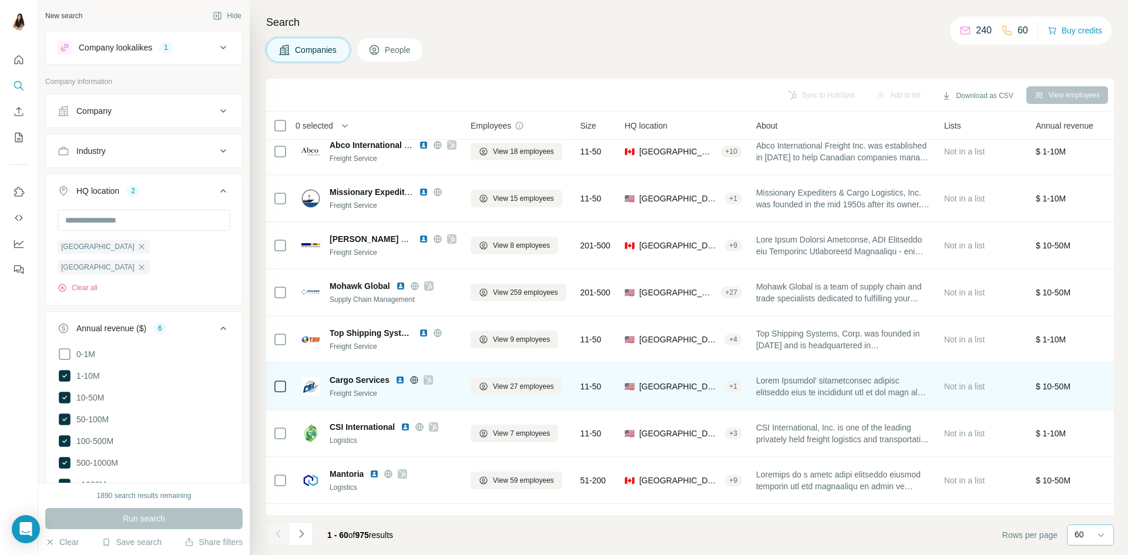
click at [423, 378] on div at bounding box center [414, 379] width 38 height 9
click at [425, 378] on icon at bounding box center [428, 379] width 7 height 9
click at [399, 377] on img at bounding box center [399, 379] width 9 height 9
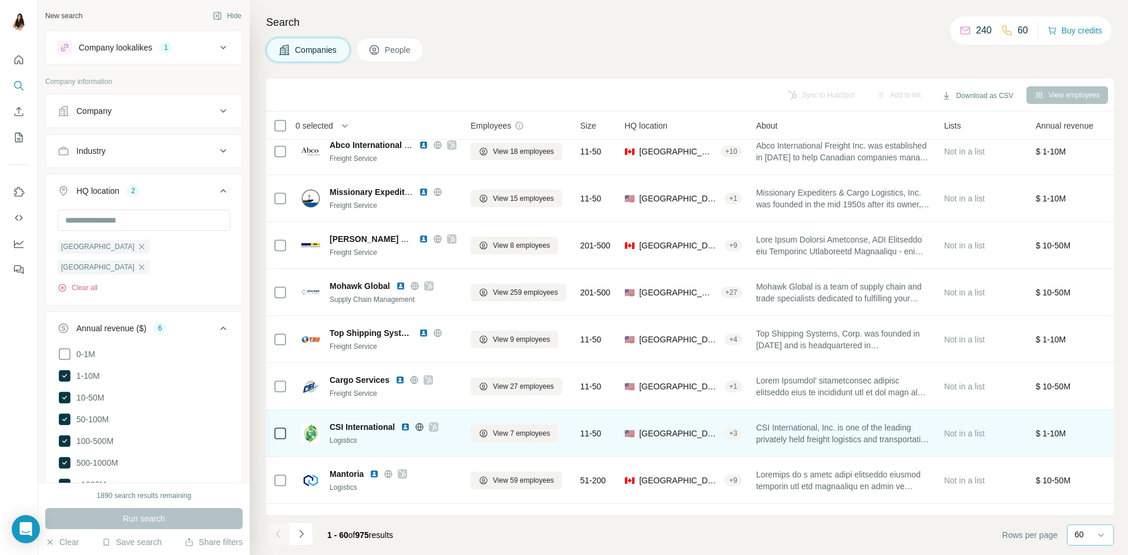
click at [433, 425] on icon at bounding box center [433, 426] width 7 height 9
click at [401, 428] on div "CSI International" at bounding box center [393, 427] width 127 height 12
click at [409, 425] on img at bounding box center [405, 426] width 9 height 9
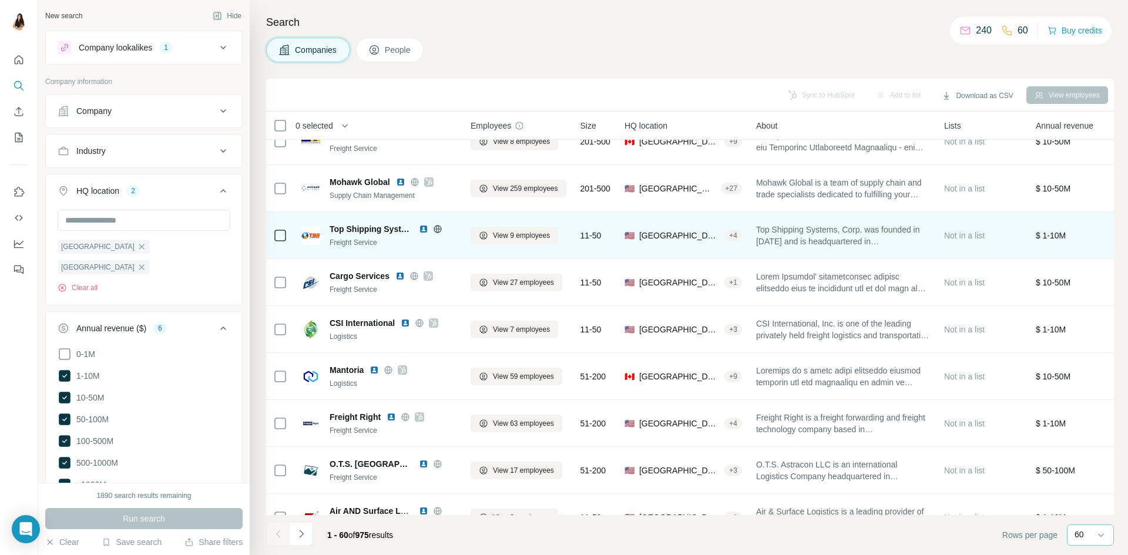
scroll to position [1586, 0]
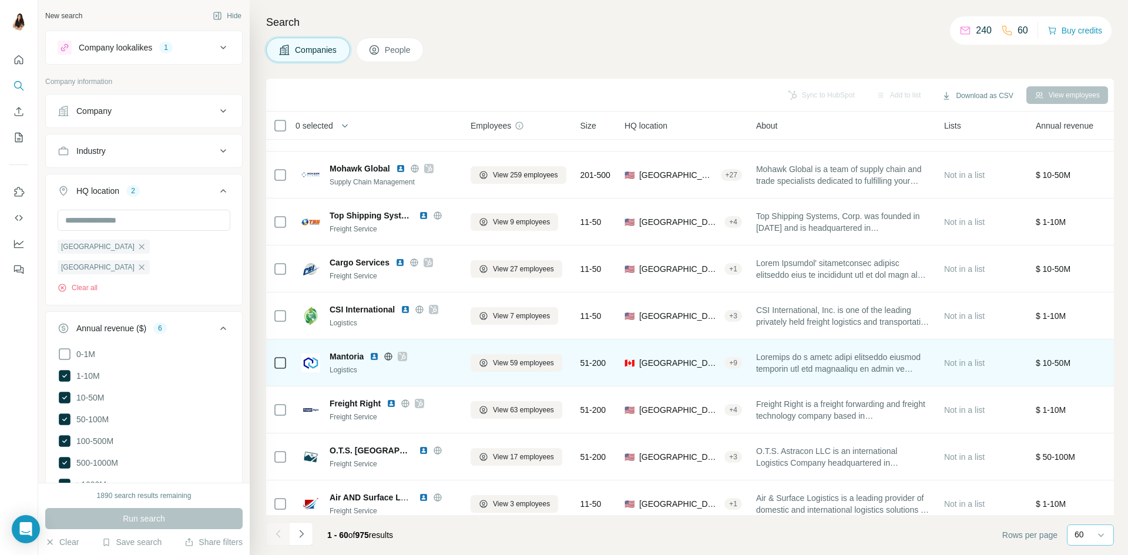
click at [405, 353] on icon at bounding box center [402, 356] width 7 height 9
click at [376, 356] on img at bounding box center [373, 356] width 9 height 9
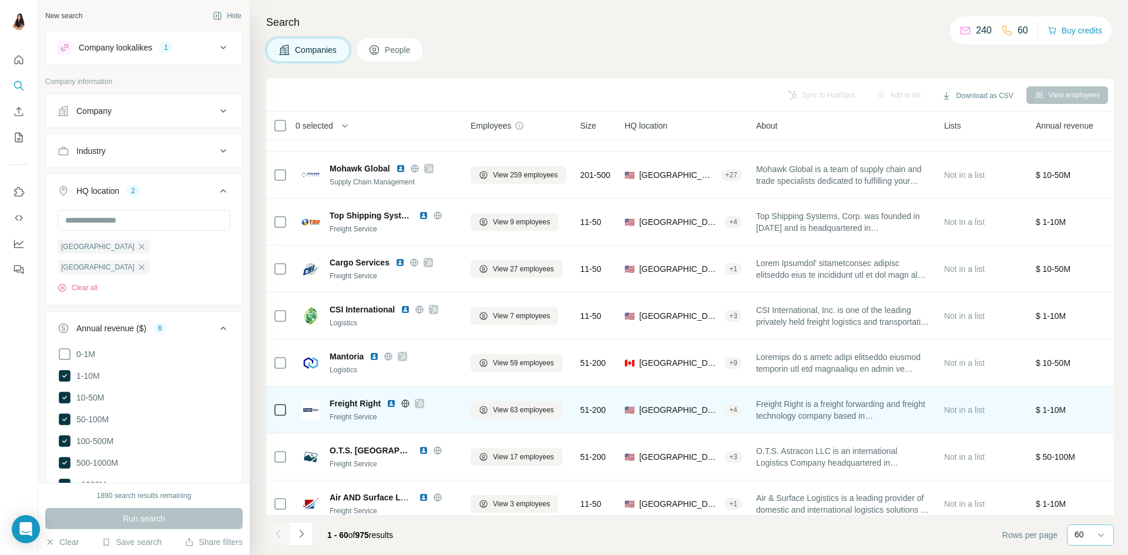
click at [392, 404] on img at bounding box center [390, 403] width 9 height 9
click at [422, 404] on icon at bounding box center [419, 403] width 6 height 7
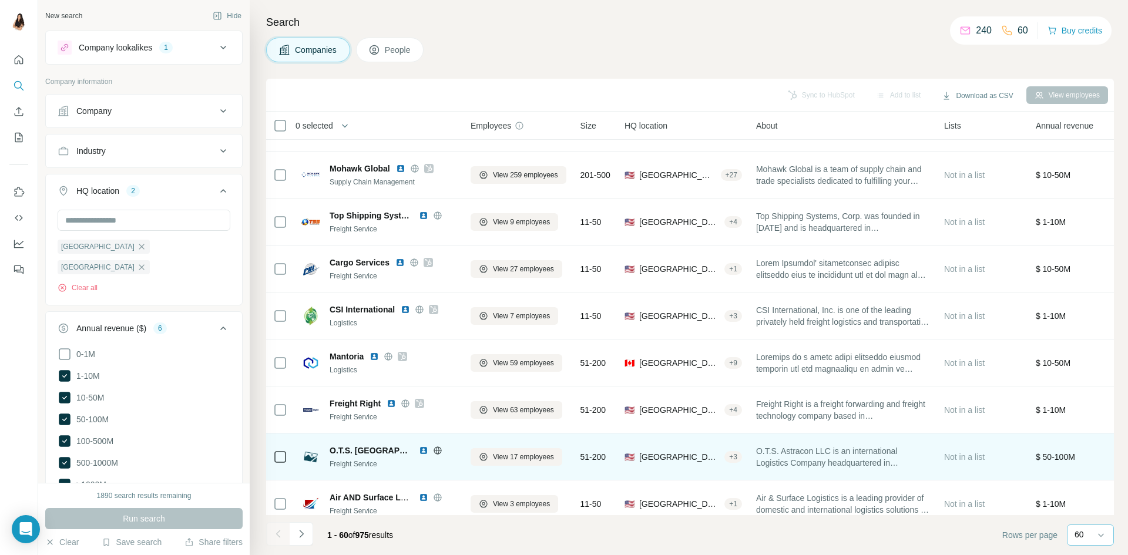
click at [419, 455] on img at bounding box center [423, 450] width 9 height 9
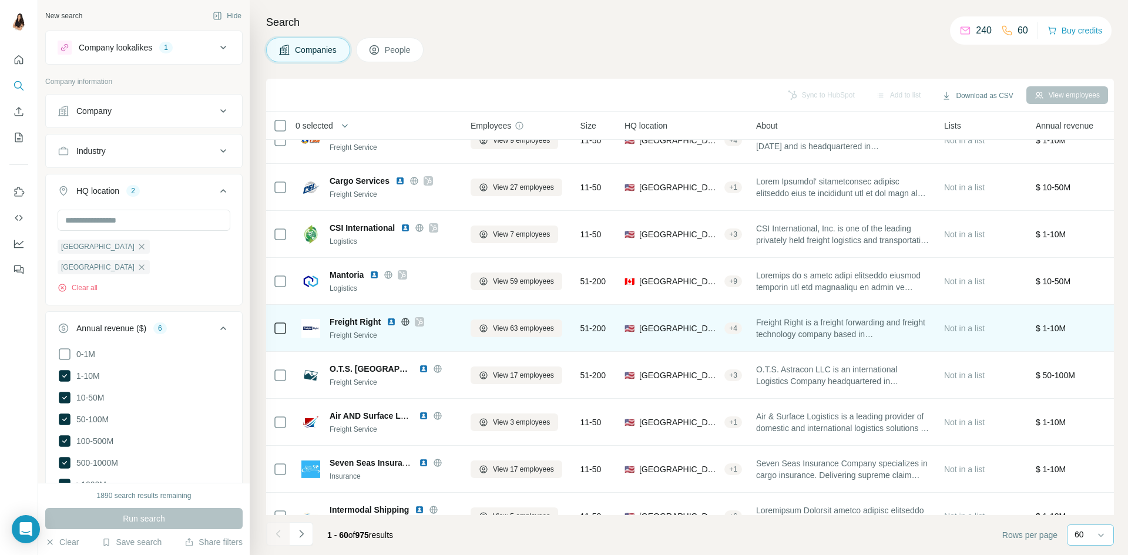
scroll to position [1703, 0]
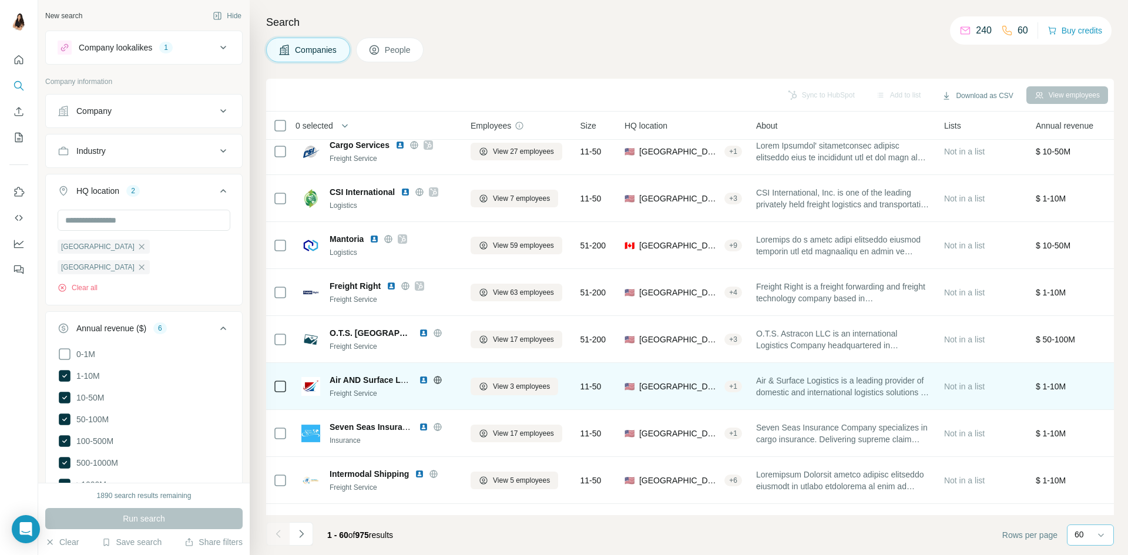
click at [425, 381] on img at bounding box center [423, 379] width 9 height 9
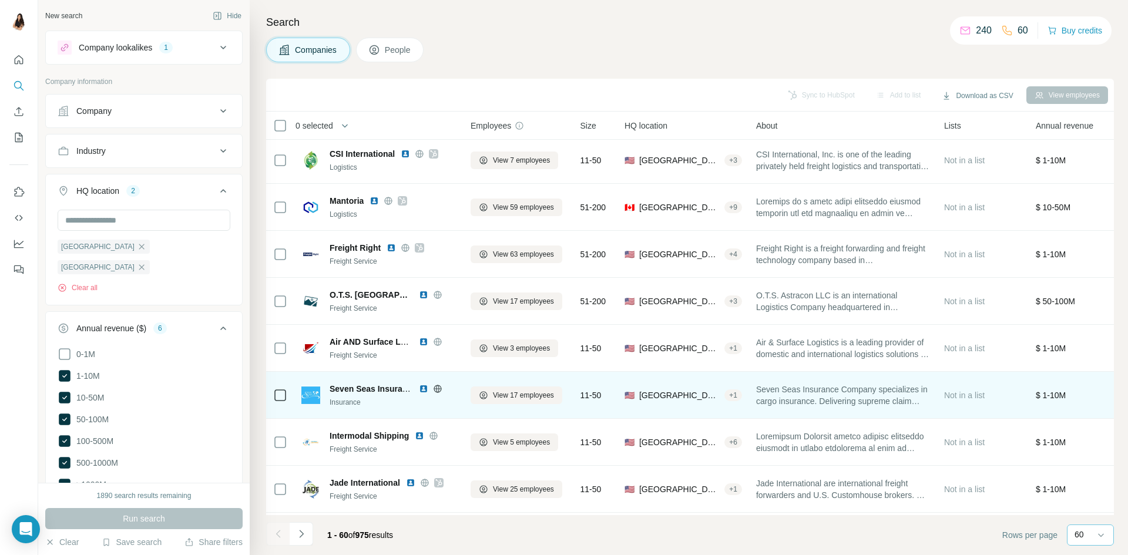
scroll to position [1762, 0]
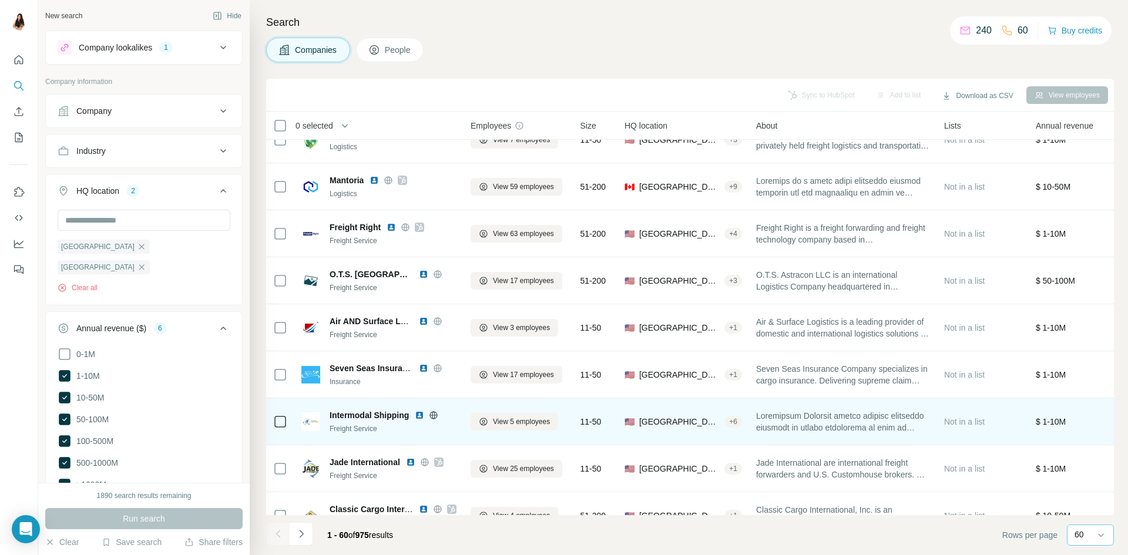
click at [422, 416] on img at bounding box center [419, 415] width 9 height 9
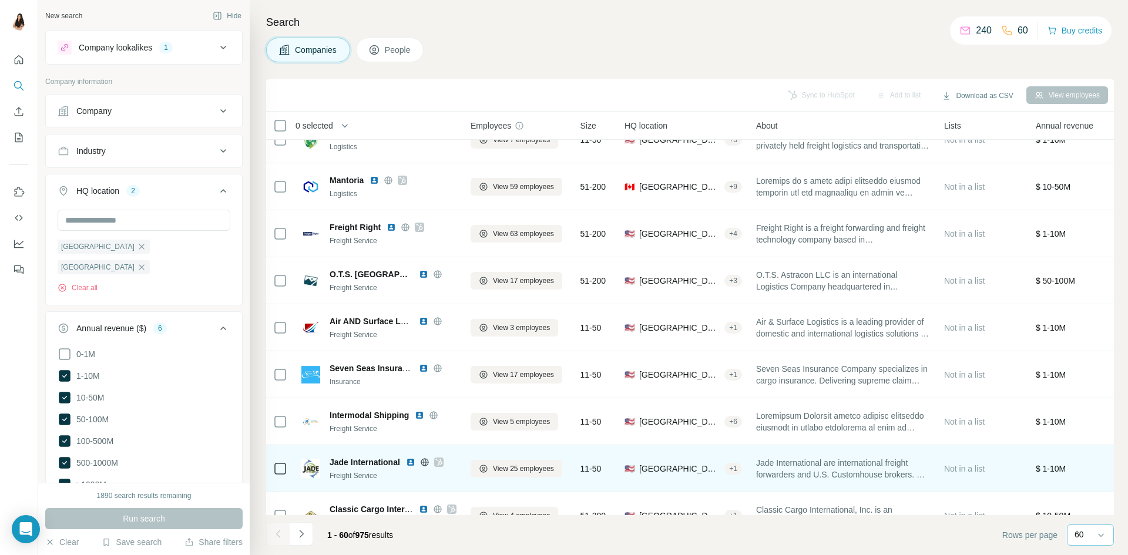
click at [441, 461] on icon at bounding box center [438, 462] width 7 height 9
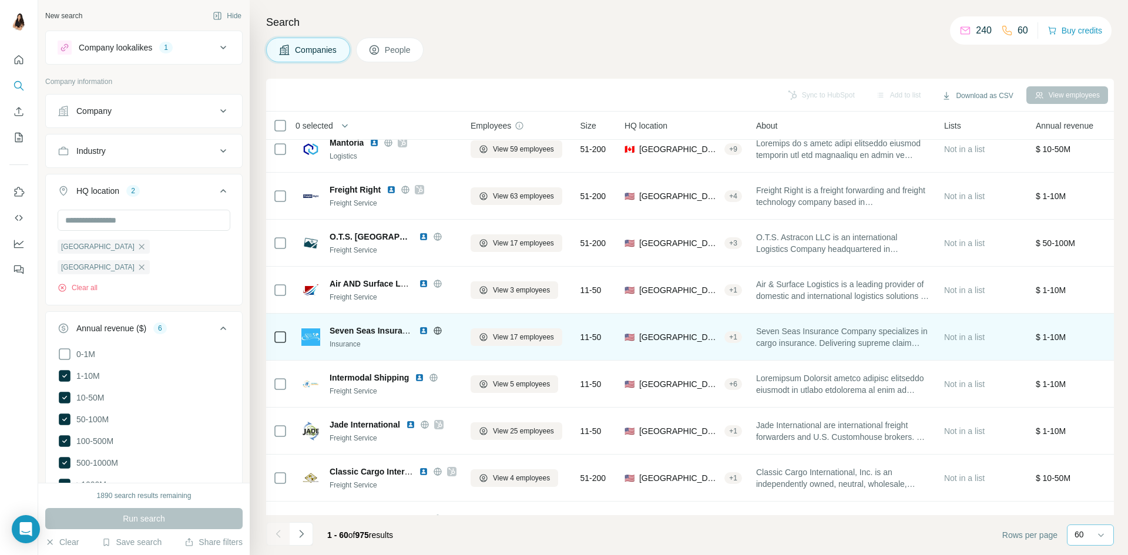
scroll to position [1821, 0]
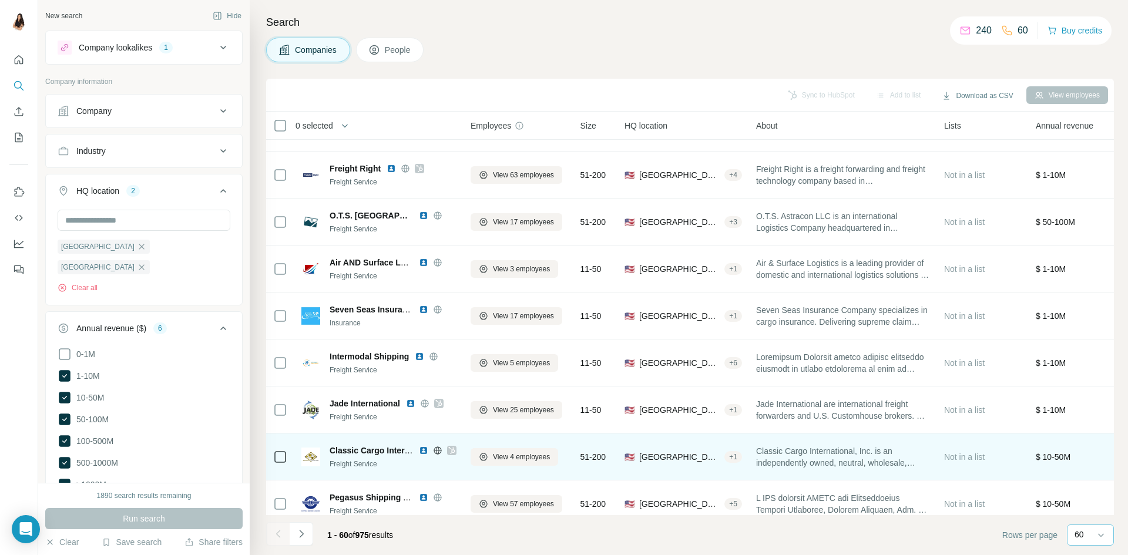
click at [450, 452] on icon at bounding box center [451, 450] width 7 height 9
click at [426, 449] on img at bounding box center [423, 450] width 9 height 9
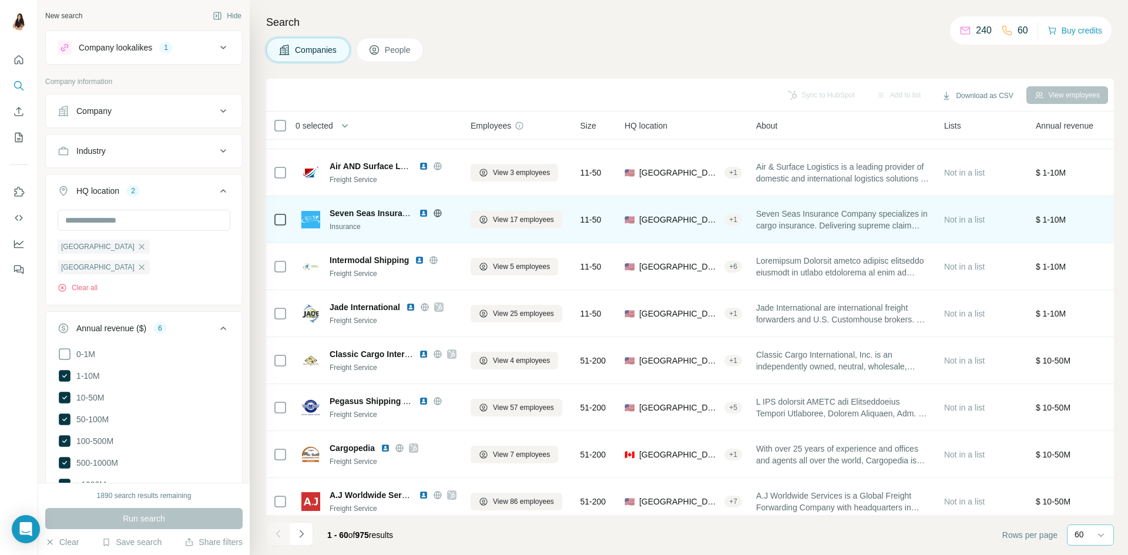
scroll to position [1938, 0]
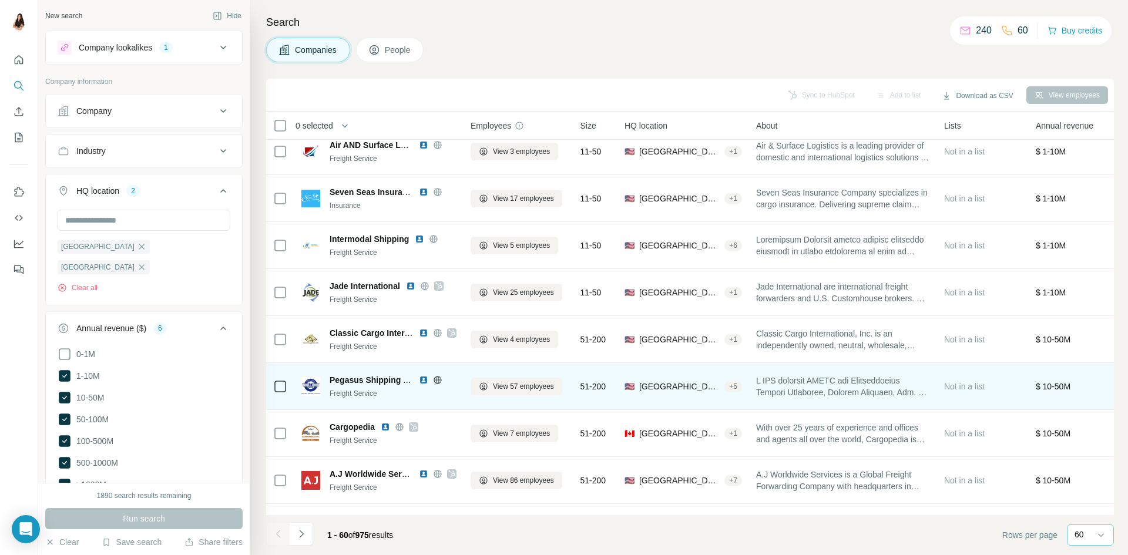
click at [419, 380] on img at bounding box center [423, 379] width 9 height 9
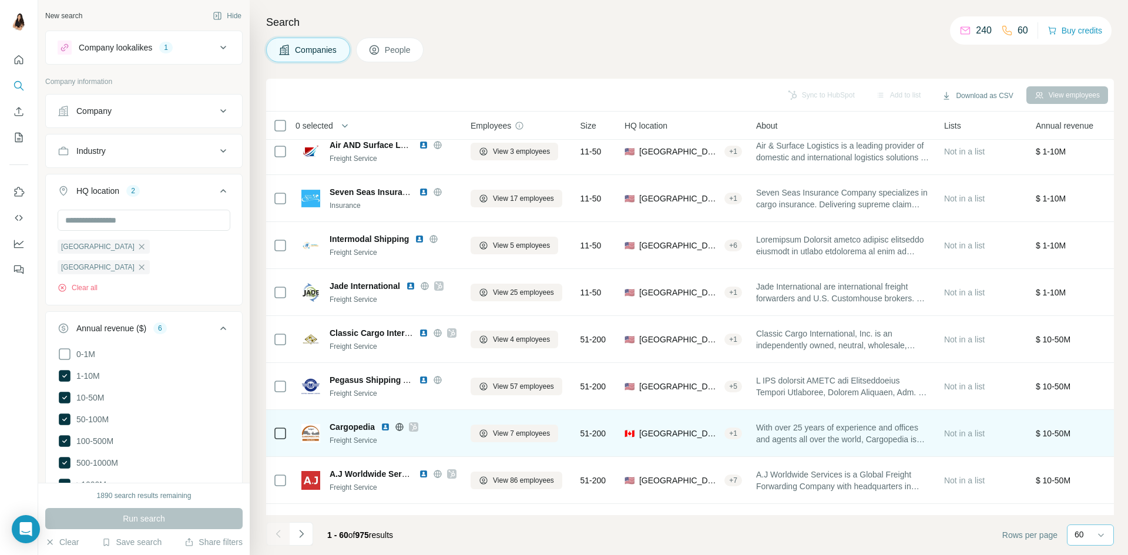
click at [411, 430] on icon at bounding box center [413, 426] width 7 height 9
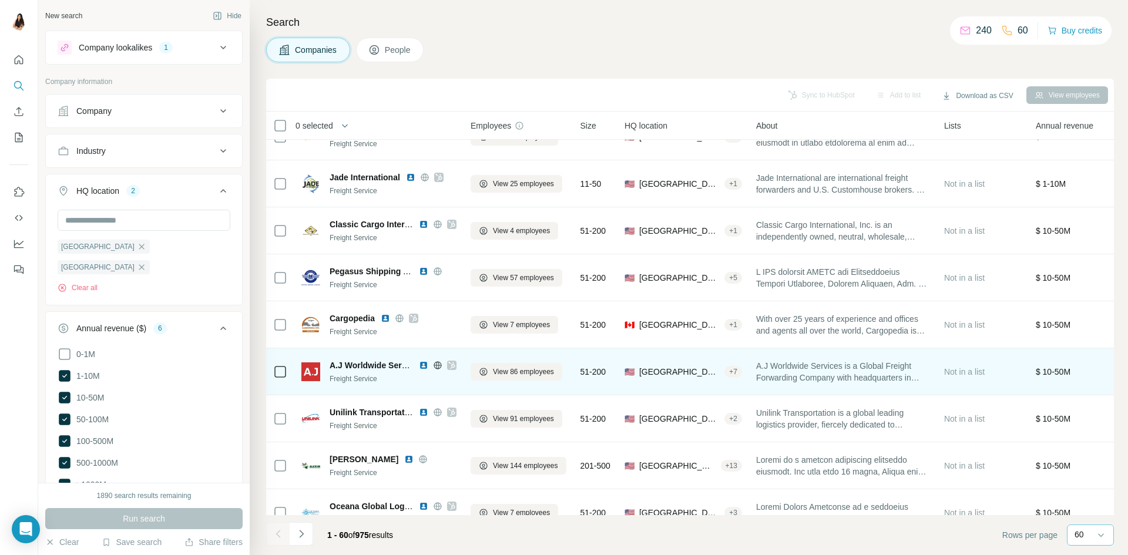
scroll to position [2056, 0]
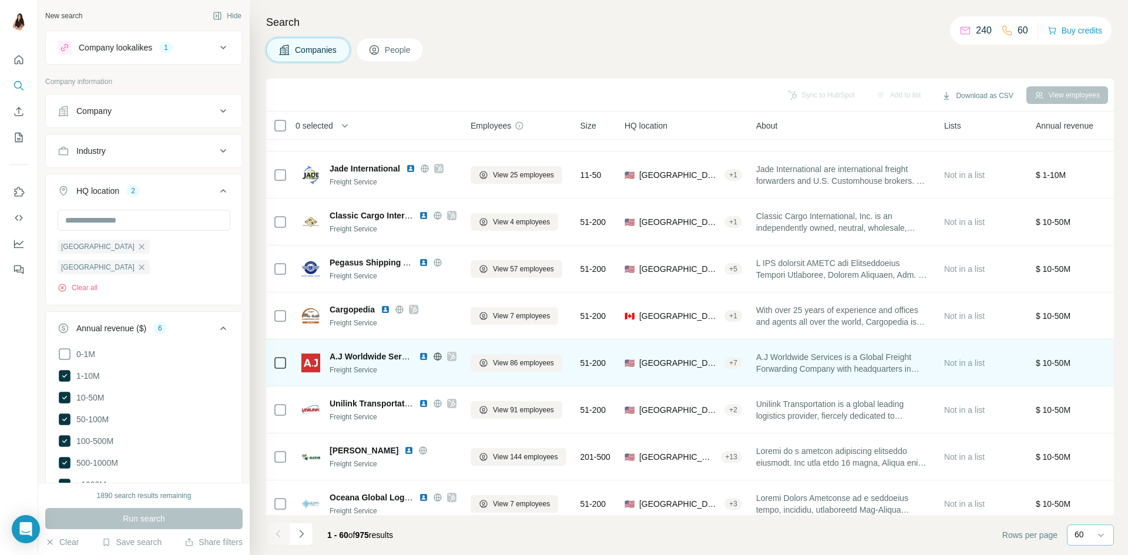
click at [455, 355] on div at bounding box center [451, 356] width 9 height 9
click at [422, 358] on img at bounding box center [423, 356] width 9 height 9
